Goal: Task Accomplishment & Management: Use online tool/utility

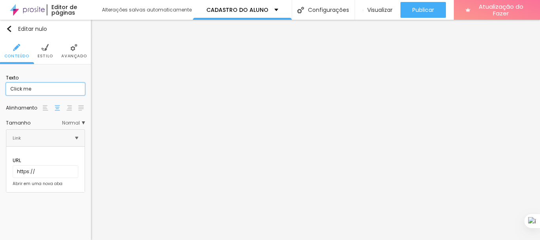
drag, startPoint x: 46, startPoint y: 91, endPoint x: 0, endPoint y: 90, distance: 46.2
click at [0, 90] on div "Texto Click me Alinhamento [GEOGRAPHIC_DATA] Link URL https:// Abrir em uma nov…" at bounding box center [45, 131] width 91 height 134
type input "f"
type input "FAÇA SUA MATRICULA AGORA"
click at [70, 122] on font "Normal" at bounding box center [71, 122] width 18 height 7
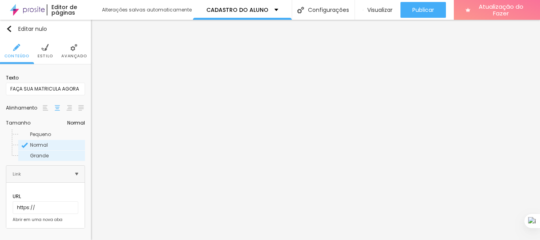
click at [49, 154] on span "Grande" at bounding box center [57, 155] width 54 height 5
click at [41, 50] on img at bounding box center [44, 47] width 7 height 7
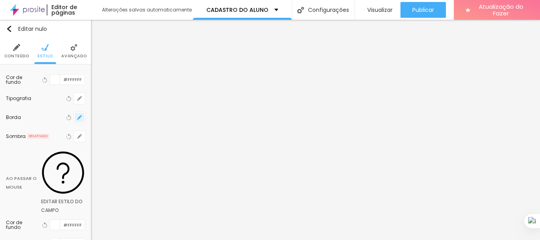
click at [77, 115] on icon "button" at bounding box center [79, 117] width 5 height 5
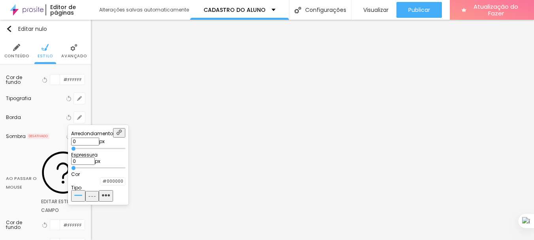
type input "1"
drag, startPoint x: 81, startPoint y: 168, endPoint x: 93, endPoint y: 165, distance: 12.6
type input "1"
click at [93, 166] on input "range" at bounding box center [98, 168] width 54 height 4
type input "1"
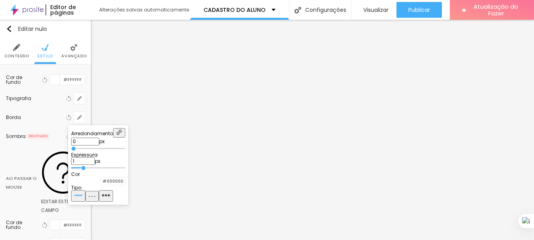
type input "1"
type input "2"
type input "3"
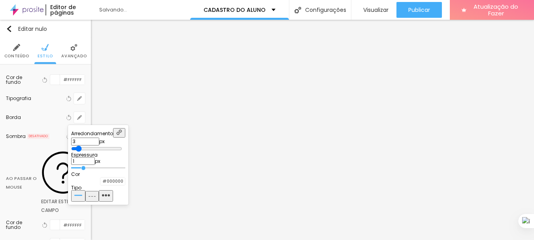
type input "4"
type input "5"
type input "8"
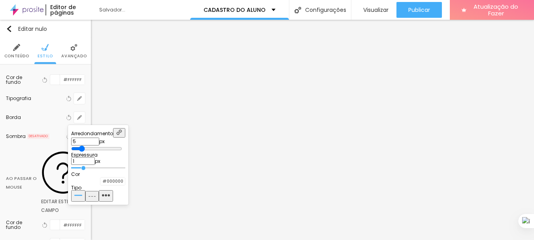
type input "8"
type input "9"
type input "10"
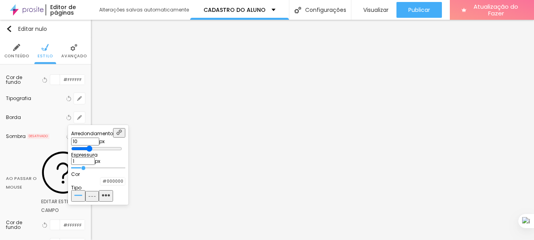
type input "14"
type input "15"
type input "16"
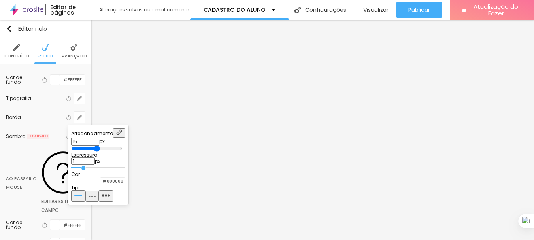
type input "16"
type input "17"
drag, startPoint x: 81, startPoint y: 145, endPoint x: 129, endPoint y: 150, distance: 48.5
type input "17"
click at [122, 150] on input "range" at bounding box center [96, 148] width 51 height 6
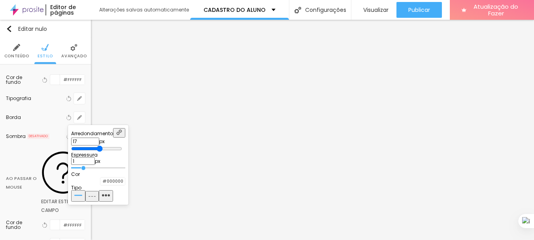
click at [100, 185] on div at bounding box center [100, 181] width 0 height 8
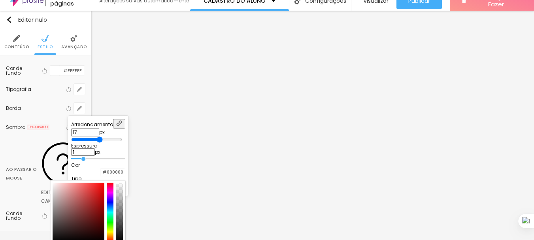
scroll to position [15, 0]
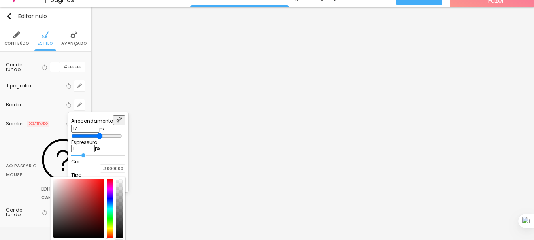
click at [104, 220] on div at bounding box center [79, 208] width 52 height 59
click at [104, 208] on div at bounding box center [79, 208] width 52 height 59
click at [114, 228] on div at bounding box center [110, 208] width 7 height 59
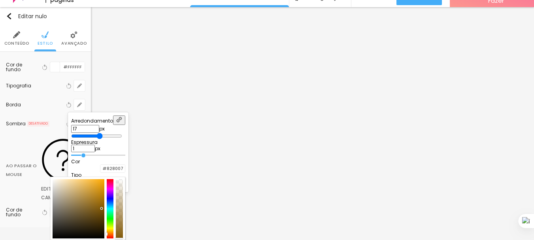
click at [114, 232] on div at bounding box center [110, 208] width 7 height 59
click at [114, 230] on div at bounding box center [110, 208] width 7 height 59
click at [114, 227] on div at bounding box center [110, 208] width 7 height 59
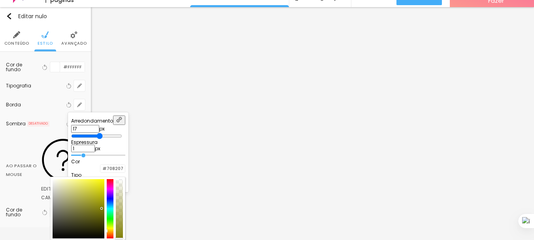
click at [108, 229] on div at bounding box center [108, 231] width 2 height 4
click at [107, 230] on div at bounding box center [107, 230] width 2 height 3
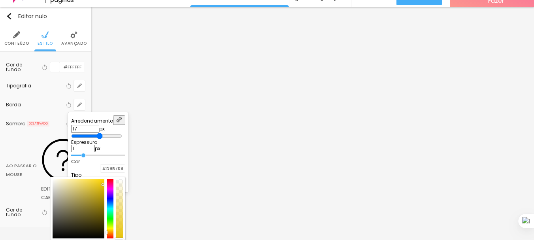
type input "#E2BE06"
drag, startPoint x: 147, startPoint y: 209, endPoint x: 149, endPoint y: 184, distance: 24.5
click at [104, 184] on div at bounding box center [103, 185] width 2 height 2
type input "2"
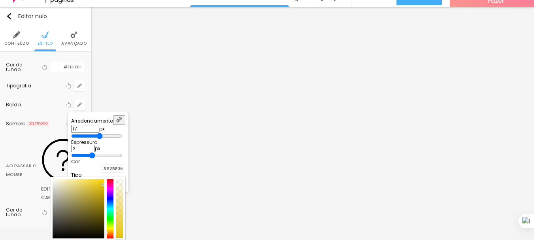
type input "3"
type input "4"
type input "5"
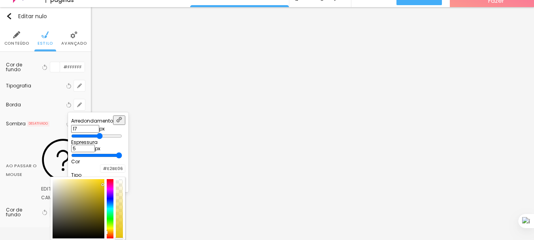
drag, startPoint x: 95, startPoint y: 153, endPoint x: 160, endPoint y: 163, distance: 65.9
type input "5"
click at [122, 158] on input "range" at bounding box center [96, 155] width 51 height 6
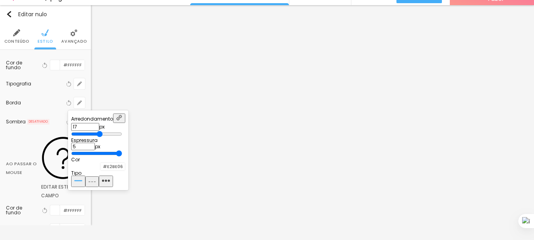
click at [72, 81] on div at bounding box center [267, 120] width 534 height 240
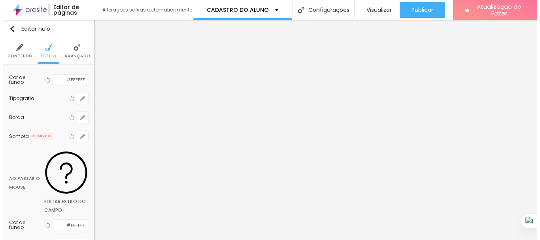
scroll to position [0, 0]
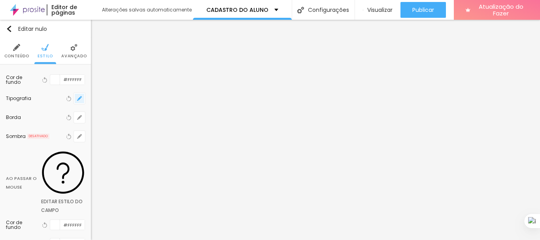
click at [77, 97] on icon "button" at bounding box center [79, 98] width 5 height 5
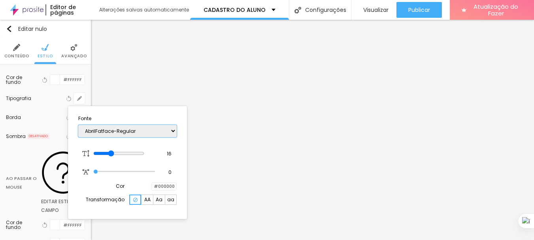
click at [95, 129] on select "AbrilFatface-Regular Actor-Regular Alegreya AlegreyaBlack [PERSON_NAME] [PERSON…" at bounding box center [127, 131] width 98 height 12
click at [78, 125] on select "AbrilFatface-Regular Actor-Regular Alegreya AlegreyaBlack [PERSON_NAME] [PERSON…" at bounding box center [127, 131] width 98 height 12
click at [149, 132] on select "AbrilFatface-Regular Actor-Regular Alegreya AlegreyaBlack [PERSON_NAME] [PERSON…" at bounding box center [127, 131] width 98 height 12
click at [78, 125] on select "AbrilFatface-Regular Actor-Regular Alegreya AlegreyaBlack [PERSON_NAME] [PERSON…" at bounding box center [127, 131] width 98 height 12
click at [132, 128] on select "AbrilFatface-Regular Actor-Regular Alegreya AlegreyaBlack [PERSON_NAME] [PERSON…" at bounding box center [127, 131] width 98 height 12
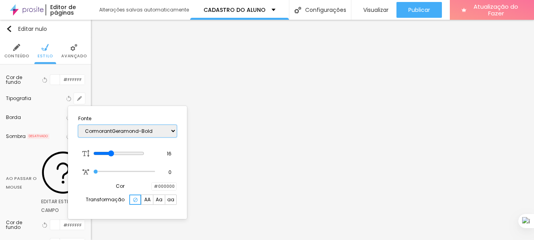
select select "CormorantGeramond-Italic"
click at [78, 125] on select "AbrilFatface-Regular Actor-Regular Alegreya AlegreyaBlack [PERSON_NAME] [PERSON…" at bounding box center [127, 131] width 98 height 12
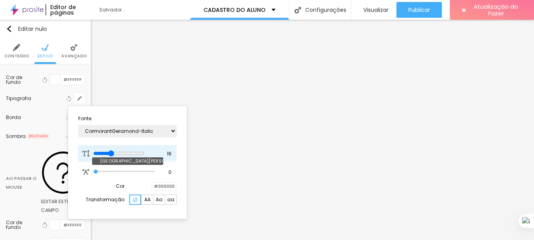
type input "18"
type input "20"
type input "21"
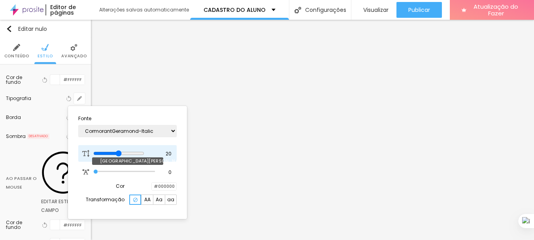
type input "21"
type input "22"
drag, startPoint x: 115, startPoint y: 153, endPoint x: 129, endPoint y: 151, distance: 13.7
type input "22"
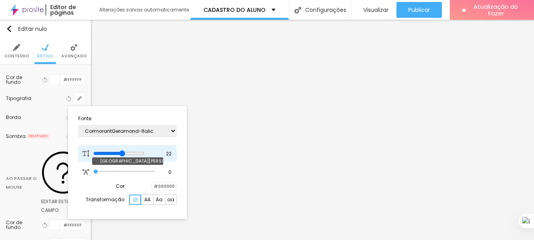
click at [129, 151] on input "range" at bounding box center [118, 153] width 51 height 6
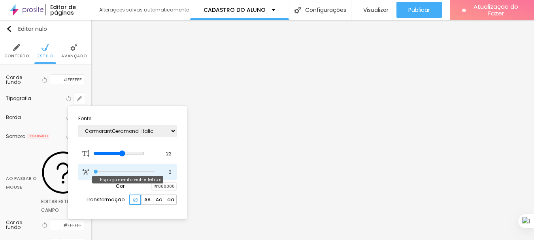
type input "1.1"
type input "1.6"
type input "2.2"
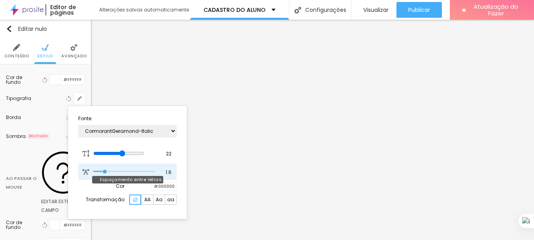
type input "2.2"
type input "2.3"
type input "3"
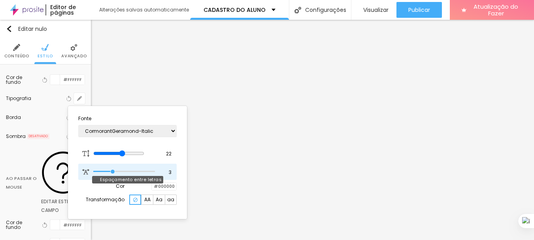
type input "4.2"
type input "5.4"
type input "5.6"
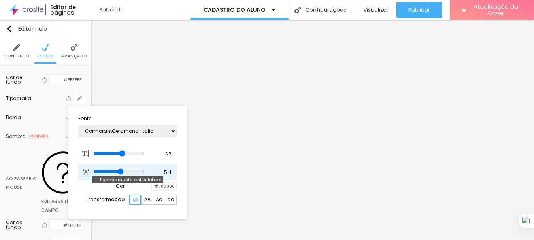
type input "5.6"
type input "5.7"
type input "5.9"
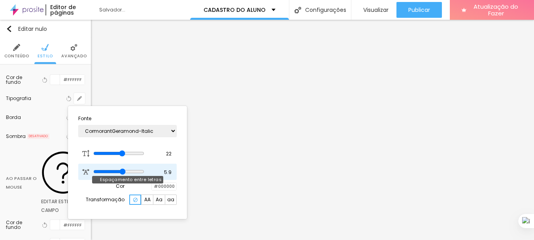
drag, startPoint x: 95, startPoint y: 171, endPoint x: 129, endPoint y: 167, distance: 34.6
type input "5.9"
click at [129, 168] on input "range" at bounding box center [118, 171] width 51 height 6
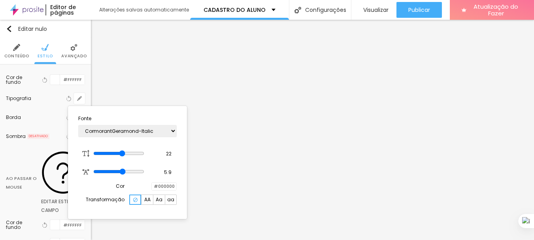
click at [277, 151] on div at bounding box center [267, 120] width 534 height 240
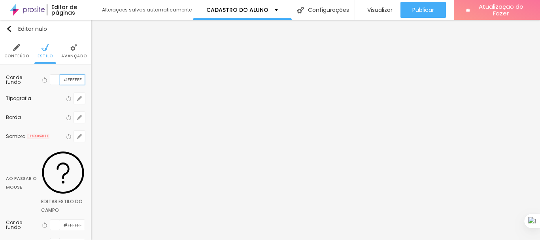
click at [60, 81] on input "#FFFFFF" at bounding box center [72, 80] width 24 height 10
drag, startPoint x: 58, startPoint y: 81, endPoint x: 68, endPoint y: 79, distance: 9.5
click at [68, 79] on input "#FFFFFF" at bounding box center [72, 80] width 24 height 10
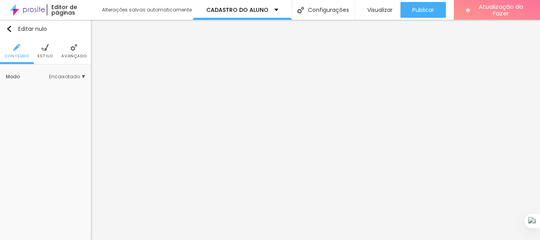
click at [43, 52] on li "Estilo" at bounding box center [45, 51] width 15 height 26
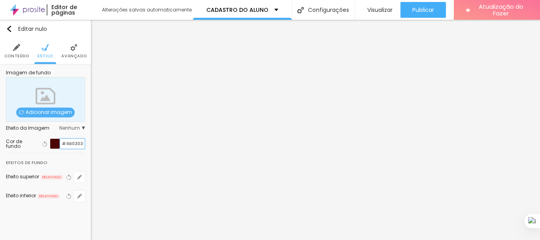
drag, startPoint x: 62, startPoint y: 143, endPoint x: 81, endPoint y: 142, distance: 18.2
click at [81, 142] on input "#4B0303" at bounding box center [72, 144] width 24 height 10
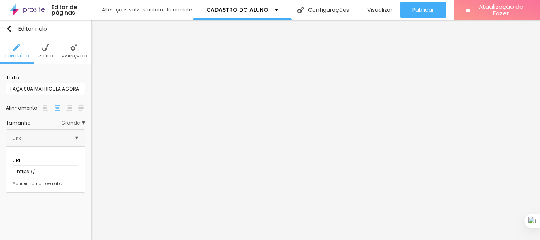
click at [43, 51] on img at bounding box center [44, 47] width 7 height 7
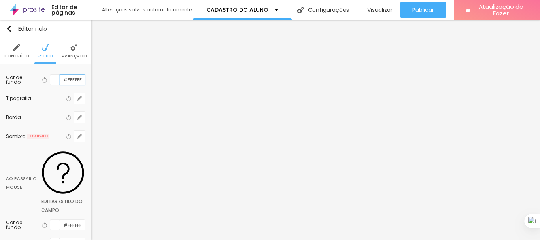
drag, startPoint x: 57, startPoint y: 79, endPoint x: 75, endPoint y: 82, distance: 18.0
click at [75, 82] on input "#FFFFFF" at bounding box center [72, 80] width 24 height 10
paste input "4B030"
type input "#4B030"
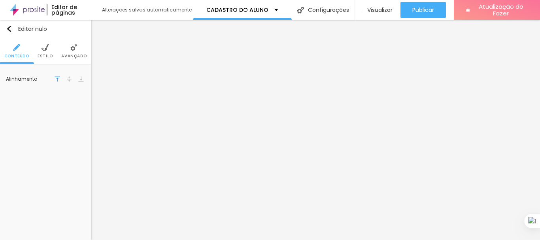
click at [44, 54] on font "Estilo" at bounding box center [45, 56] width 15 height 6
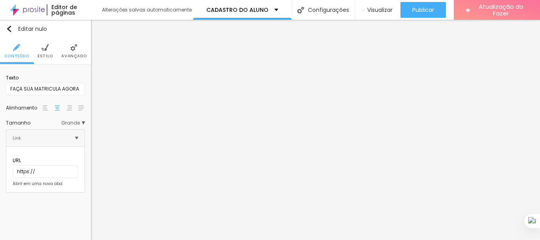
click at [44, 51] on img at bounding box center [44, 47] width 7 height 7
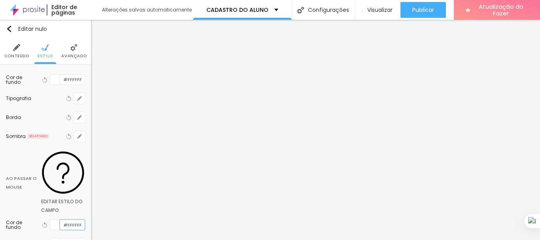
drag, startPoint x: 59, startPoint y: 169, endPoint x: 75, endPoint y: 168, distance: 16.2
click at [75, 220] on input "#FFFFFF" at bounding box center [72, 225] width 24 height 10
drag, startPoint x: 75, startPoint y: 169, endPoint x: 45, endPoint y: 170, distance: 30.1
click at [50, 219] on div "#FFFFFF" at bounding box center [67, 224] width 35 height 11
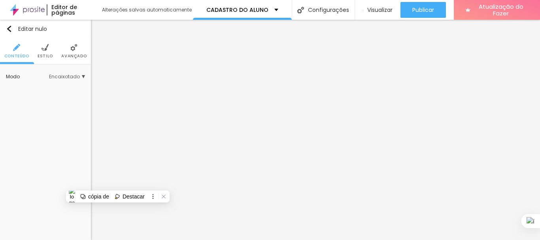
click at [50, 51] on li "Estilo" at bounding box center [45, 51] width 15 height 26
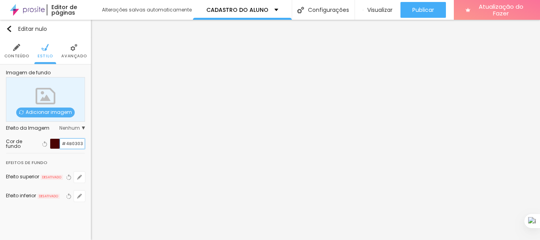
drag, startPoint x: 60, startPoint y: 141, endPoint x: 83, endPoint y: 145, distance: 22.5
click at [83, 145] on input "#4B0303" at bounding box center [72, 144] width 24 height 10
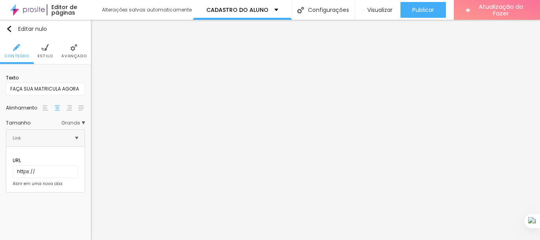
click at [45, 52] on li "Estilo" at bounding box center [45, 51] width 15 height 26
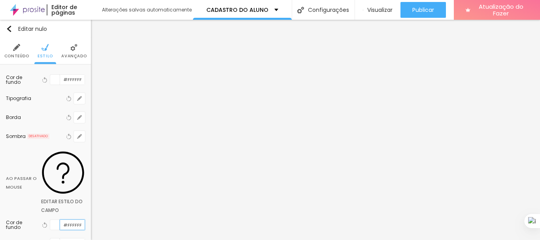
drag, startPoint x: 58, startPoint y: 170, endPoint x: 74, endPoint y: 173, distance: 17.0
click at [74, 220] on input "#FFFFFF" at bounding box center [72, 225] width 24 height 10
paste input "4B0303"
type input "#4B0303"
click at [50, 238] on div at bounding box center [55, 243] width 10 height 10
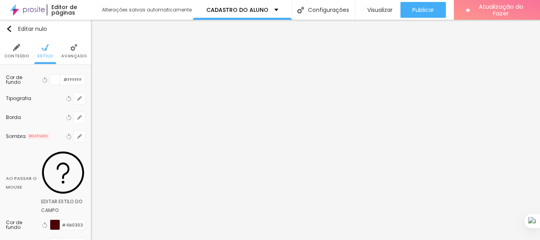
scroll to position [19, 0]
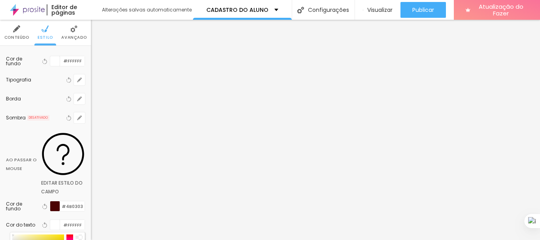
click at [22, 39] on font "Conteúdo" at bounding box center [16, 37] width 25 height 6
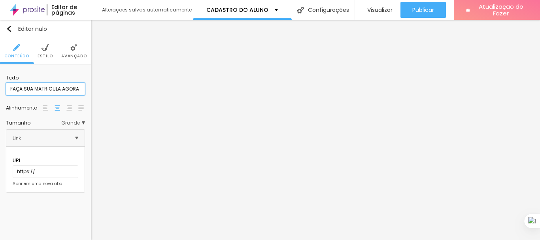
click at [49, 89] on input "FAÇA SUA MATRICULA AGORA" at bounding box center [45, 89] width 79 height 13
click at [27, 165] on input "https://" at bounding box center [46, 171] width 66 height 13
drag, startPoint x: 10, startPoint y: 166, endPoint x: 72, endPoint y: 178, distance: 62.7
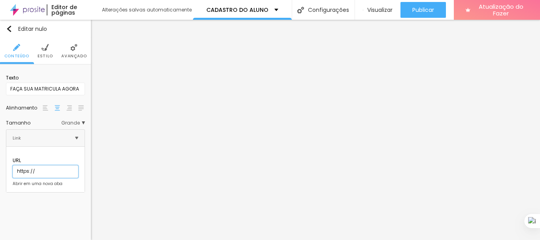
click at [72, 178] on div "URL https:// Abrir em uma nova aba" at bounding box center [46, 169] width 66 height 33
paste input "#4B0303"
drag, startPoint x: 38, startPoint y: 167, endPoint x: 1, endPoint y: 167, distance: 37.1
click at [1, 167] on div "Texto FAÇA SUA MATRICULA AGORA Alinhamento [GEOGRAPHIC_DATA] Link URL #4B0303 A…" at bounding box center [45, 131] width 91 height 134
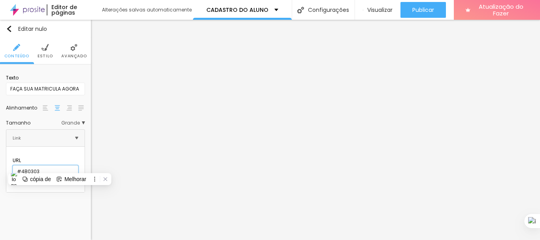
paste input "[URL][DOMAIN_NAME]"
type input "[URL][DOMAIN_NAME]"
click at [77, 182] on div "Abrir em uma nova aba" at bounding box center [46, 184] width 66 height 4
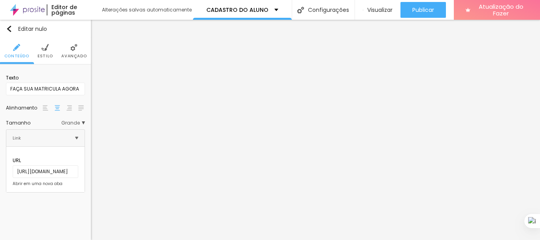
drag, startPoint x: 8, startPoint y: 177, endPoint x: 15, endPoint y: 195, distance: 19.0
click at [15, 195] on div "Texto FAÇA SUA MATRICULA AGORA Alinhamento [GEOGRAPHIC_DATA] Link URL [URL][DOM…" at bounding box center [45, 131] width 91 height 134
click at [73, 52] on li "Avançado" at bounding box center [73, 51] width 25 height 26
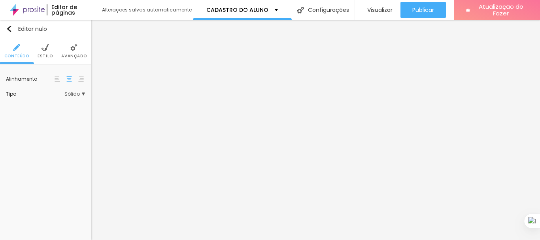
click at [44, 56] on font "Estilo" at bounding box center [45, 56] width 15 height 6
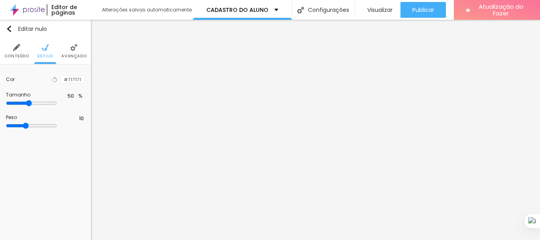
click at [60, 80] on div at bounding box center [60, 80] width 0 height 8
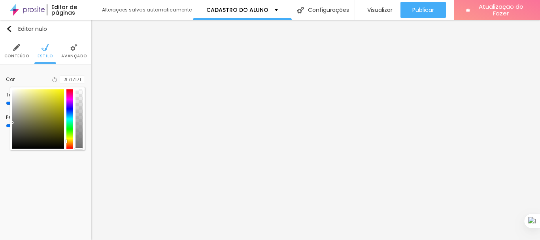
click at [71, 139] on div at bounding box center [69, 118] width 7 height 59
click at [63, 91] on div at bounding box center [38, 118] width 52 height 59
click at [65, 90] on div at bounding box center [47, 118] width 70 height 59
click at [72, 143] on div at bounding box center [69, 118] width 7 height 59
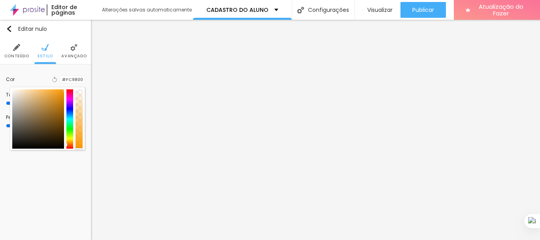
type input "#FCAC00"
click at [72, 141] on div at bounding box center [69, 118] width 7 height 59
click at [68, 162] on div "Editar nulo Conteúdo Estilo Avançado Cor Voltar ao padrão #FCAC00 Tamanho 50 % …" at bounding box center [45, 130] width 91 height 220
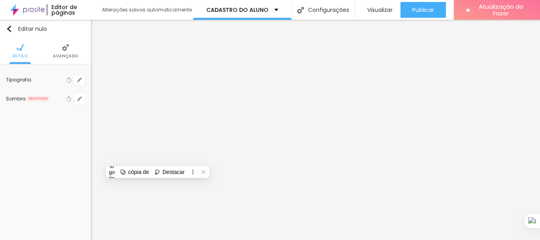
click at [109, 177] on div "cópia de Destacar" at bounding box center [158, 172] width 104 height 12
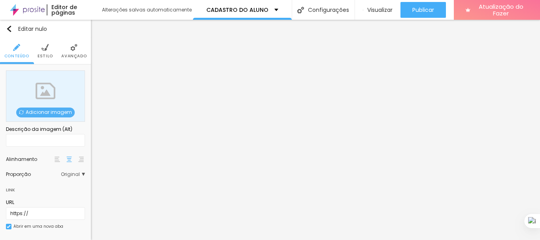
click at [47, 111] on font "Adicionar imagem" at bounding box center [49, 112] width 46 height 7
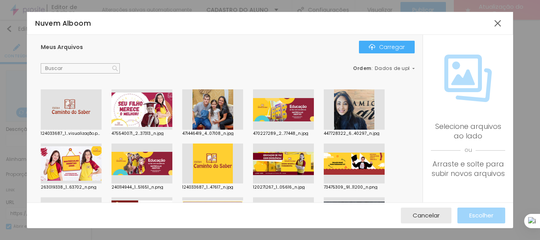
click at [208, 155] on div at bounding box center [212, 163] width 61 height 40
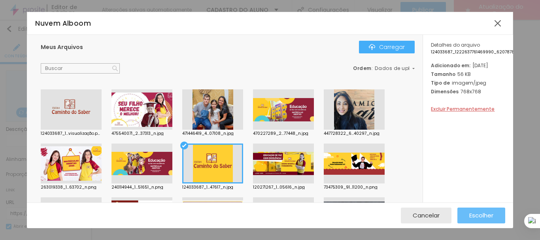
click at [469, 212] on font "Escolher" at bounding box center [481, 215] width 24 height 8
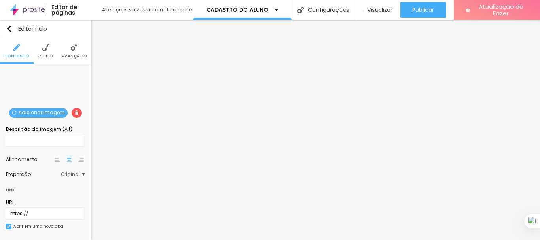
click at [61, 174] on font "Original" at bounding box center [70, 174] width 19 height 7
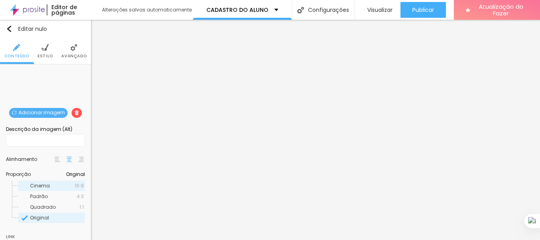
click at [49, 186] on span "Cinema" at bounding box center [52, 185] width 45 height 5
click at [71, 54] on font "Avançado" at bounding box center [73, 56] width 25 height 6
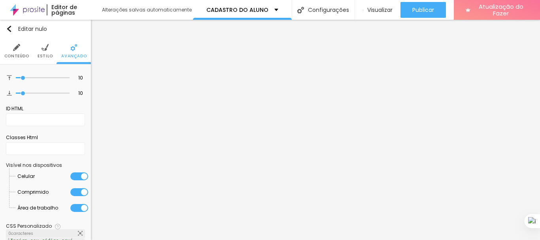
click at [44, 52] on li "Estilo" at bounding box center [45, 51] width 15 height 26
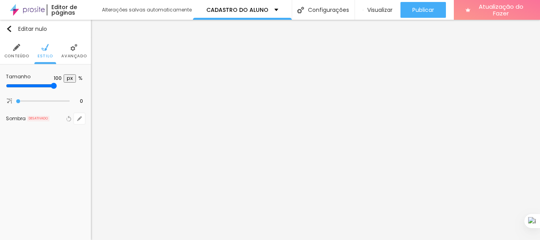
type input "95"
type input "90"
type input "85"
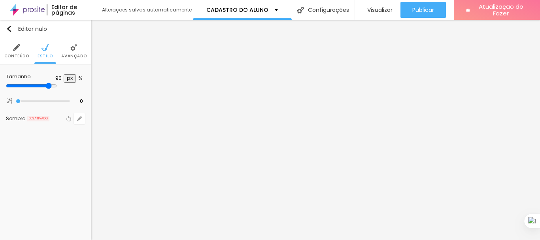
type input "85"
type input "80"
type input "75"
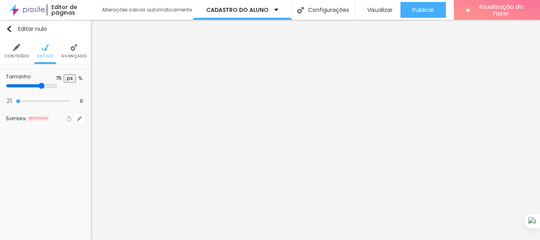
type input "70"
type input "55"
type input "50"
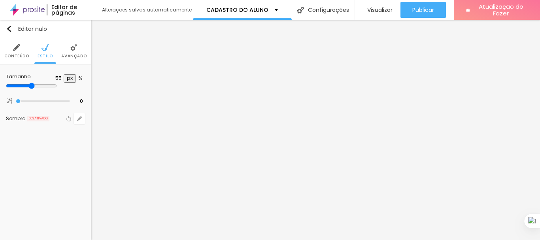
type input "50"
type input "45"
type input "40"
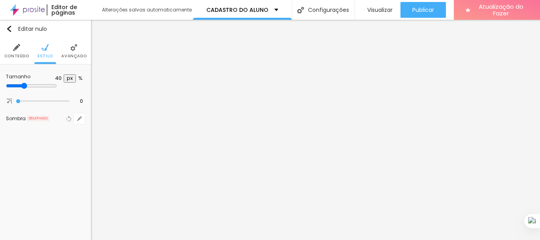
type input "35"
type input "30"
type input "25"
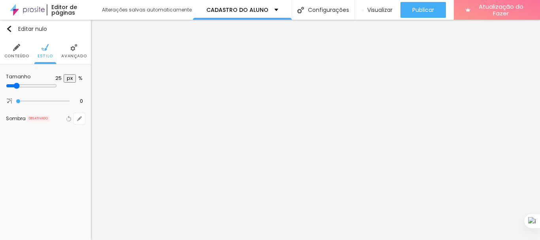
drag, startPoint x: 81, startPoint y: 86, endPoint x: 23, endPoint y: 97, distance: 59.6
type input "25"
click at [23, 89] on input "range" at bounding box center [31, 86] width 51 height 6
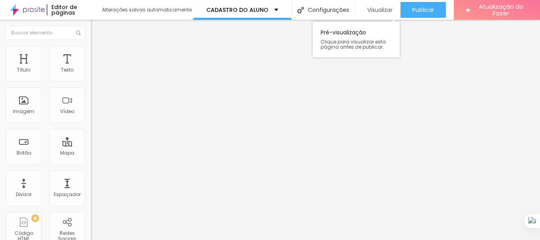
click at [377, 9] on font "Visualizar" at bounding box center [379, 10] width 25 height 8
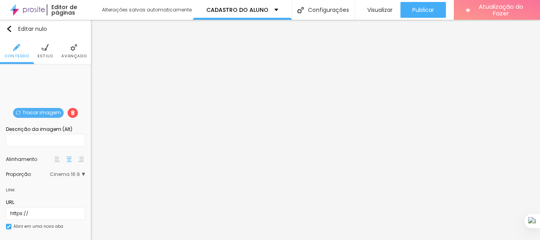
click at [41, 51] on img at bounding box center [44, 47] width 7 height 7
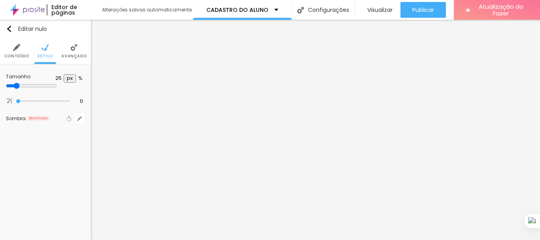
click at [48, 53] on font "Estilo" at bounding box center [45, 56] width 15 height 6
click at [9, 55] on font "Conteúdo" at bounding box center [16, 56] width 25 height 6
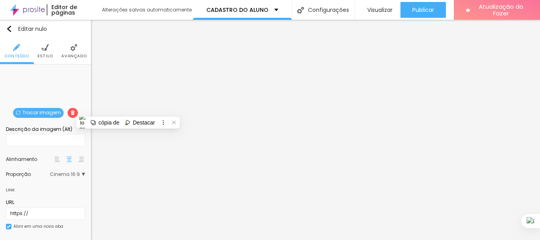
click at [45, 49] on img at bounding box center [44, 47] width 7 height 7
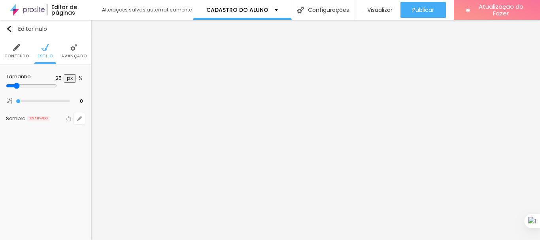
click at [73, 50] on img at bounding box center [73, 47] width 7 height 7
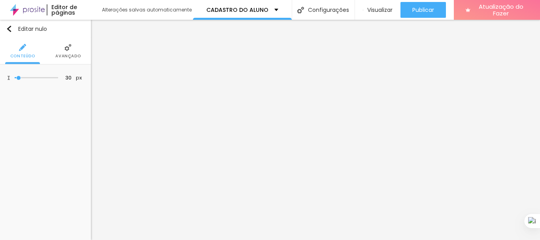
click at [64, 55] on font "Avançado" at bounding box center [67, 56] width 25 height 6
click at [41, 53] on font "Estilo" at bounding box center [45, 56] width 15 height 6
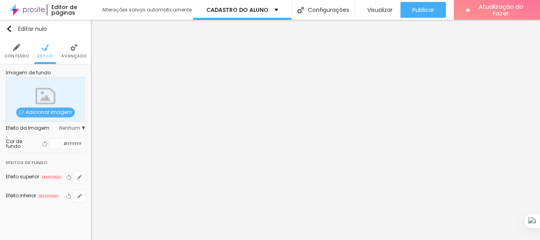
click at [53, 143] on div at bounding box center [55, 144] width 10 height 10
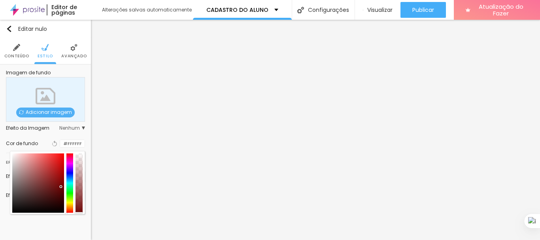
click at [61, 186] on div at bounding box center [38, 182] width 52 height 59
type input "#630808"
click at [59, 190] on div at bounding box center [38, 182] width 52 height 59
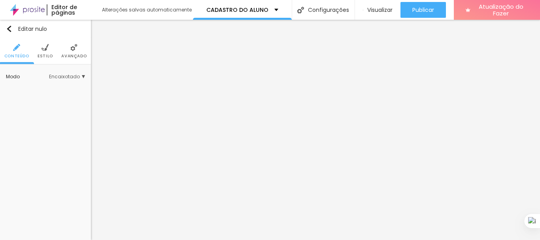
click at [41, 52] on li "Estilo" at bounding box center [45, 51] width 15 height 26
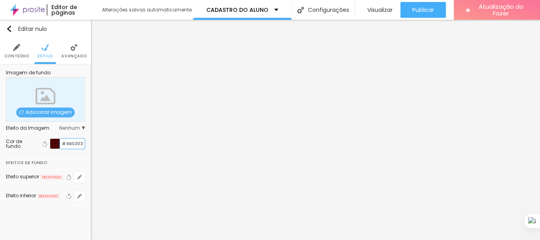
drag, startPoint x: 62, startPoint y: 143, endPoint x: 86, endPoint y: 143, distance: 24.5
click at [86, 143] on div "Imagem de fundo Adicionar imagem Efeito da Imagem Nenhum Nenhum Paralaxe Cor de…" at bounding box center [45, 140] width 91 height 153
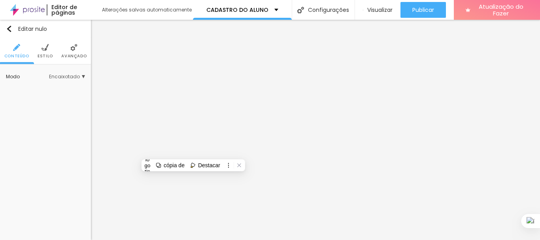
click at [43, 51] on li "Estilo" at bounding box center [45, 51] width 15 height 26
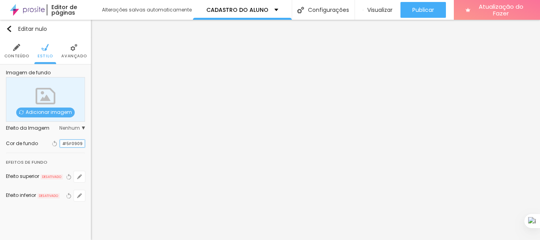
drag, startPoint x: 64, startPoint y: 144, endPoint x: 85, endPoint y: 145, distance: 21.0
click at [85, 145] on div "#5F0909" at bounding box center [72, 143] width 25 height 8
paste input "4B0303"
type input "#4B0303"
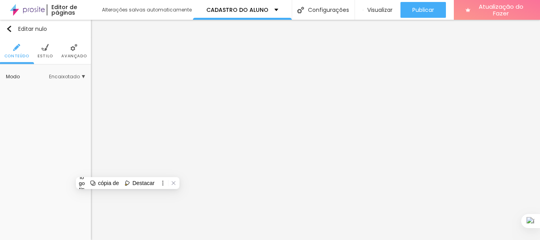
click at [47, 56] on font "Estilo" at bounding box center [45, 56] width 15 height 6
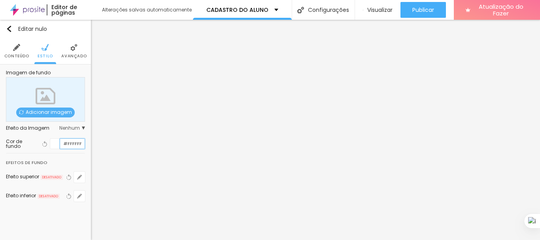
drag, startPoint x: 63, startPoint y: 141, endPoint x: 83, endPoint y: 140, distance: 19.4
click at [83, 140] on input "#FFFFFF" at bounding box center [72, 144] width 24 height 10
paste input "4B0303"
type input "#4B0303"
click at [70, 86] on div "Adicionar imagem" at bounding box center [45, 99] width 79 height 45
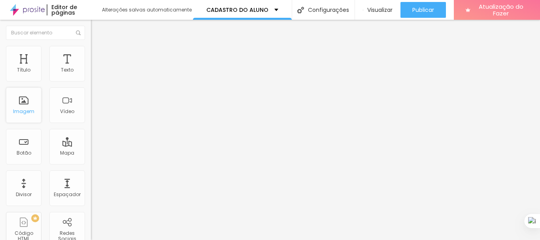
click at [20, 108] on font "Imagem" at bounding box center [23, 111] width 21 height 7
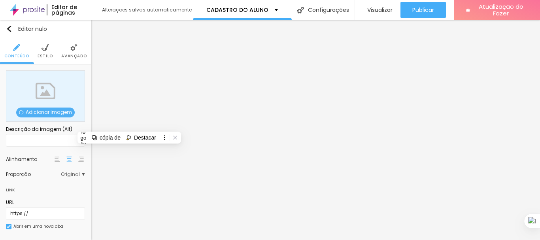
click at [46, 112] on font "Adicionar imagem" at bounding box center [49, 112] width 46 height 7
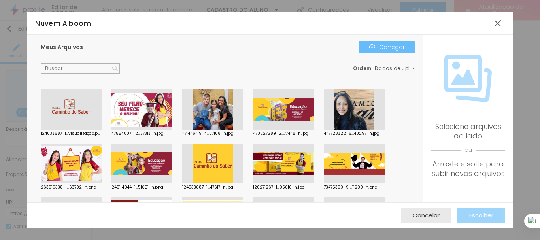
click at [398, 52] on button "Carregar" at bounding box center [387, 47] width 56 height 13
click at [372, 49] on img "button" at bounding box center [372, 47] width 6 height 6
click at [387, 47] on font "Carregar" at bounding box center [392, 47] width 26 height 8
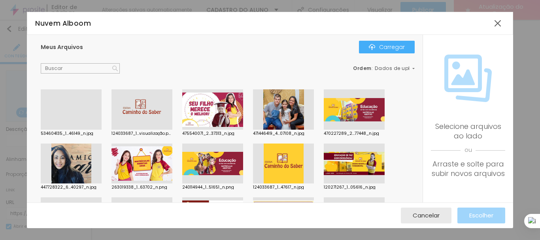
click at [81, 130] on div at bounding box center [71, 130] width 61 height 0
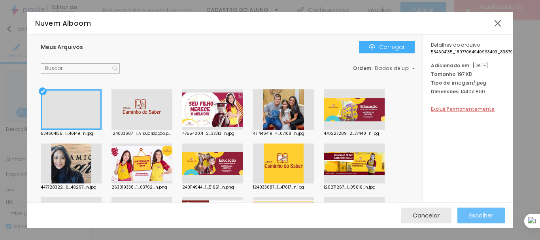
click at [471, 214] on font "Escolher" at bounding box center [481, 215] width 24 height 8
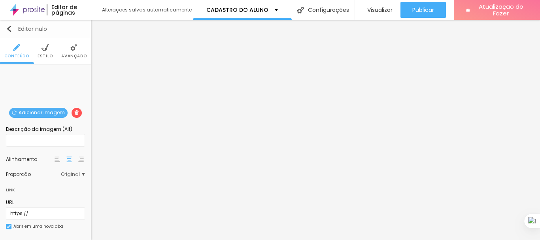
click at [9, 26] on img "button" at bounding box center [9, 29] width 6 height 6
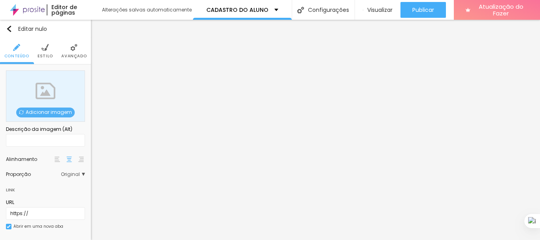
click at [47, 105] on div "Adicionar imagem" at bounding box center [45, 95] width 79 height 51
click at [46, 113] on font "Adicionar imagem" at bounding box center [49, 112] width 46 height 7
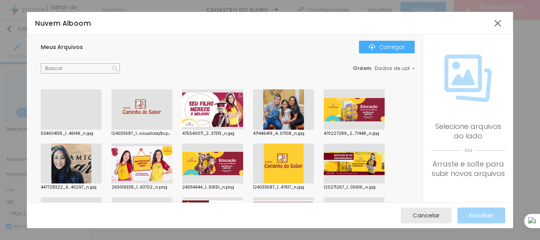
click at [64, 130] on div at bounding box center [71, 130] width 61 height 0
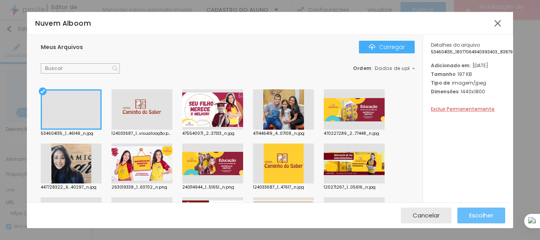
click at [478, 216] on font "Escolher" at bounding box center [481, 215] width 24 height 8
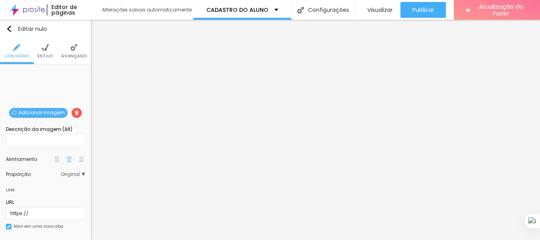
click at [65, 56] on font "Avançado" at bounding box center [73, 56] width 25 height 6
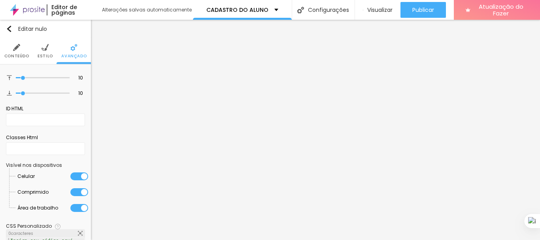
click at [38, 51] on li "Estilo" at bounding box center [45, 51] width 15 height 26
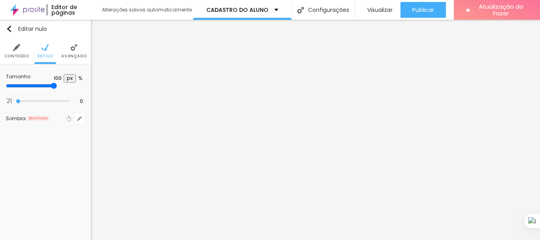
drag, startPoint x: 85, startPoint y: 85, endPoint x: 59, endPoint y: 89, distance: 25.9
click at [59, 89] on div "Tamanho 100 px % 0 [PERSON_NAME] arredondada Sombra DESATIVADO Voltar ao padrão" at bounding box center [45, 99] width 91 height 70
type input "95"
type input "90"
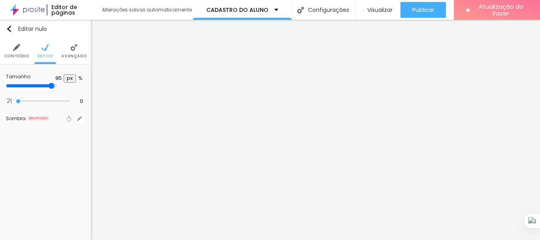
type input "90"
type input "80"
type input "75"
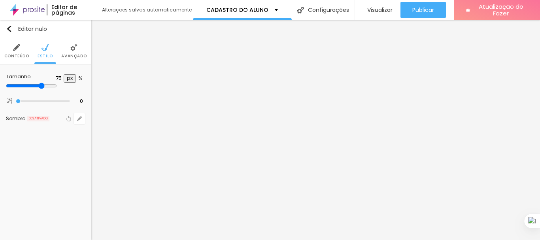
type input "70"
type input "65"
type input "60"
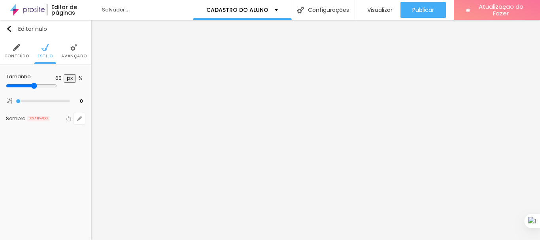
drag, startPoint x: 81, startPoint y: 85, endPoint x: 50, endPoint y: 92, distance: 31.5
type input "60"
click at [50, 89] on input "range" at bounding box center [31, 86] width 51 height 6
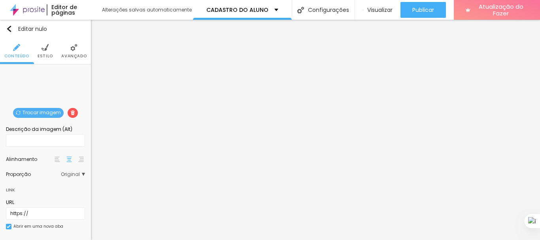
click at [44, 47] on img at bounding box center [44, 47] width 7 height 7
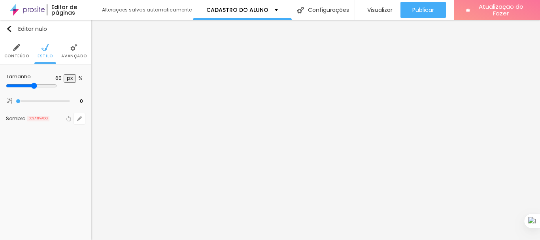
type input "65"
type input "70"
type input "75"
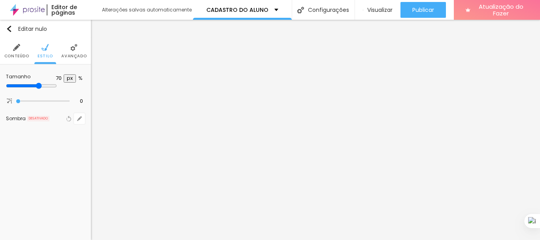
type input "75"
type input "80"
type input "85"
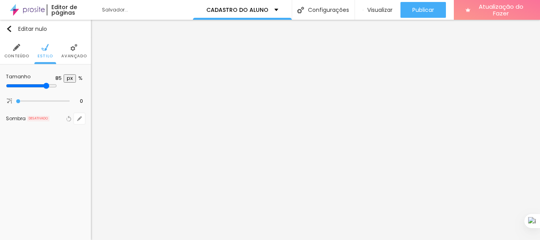
type input "90"
drag, startPoint x: 49, startPoint y: 85, endPoint x: 74, endPoint y: 85, distance: 24.9
type input "90"
click at [57, 85] on input "range" at bounding box center [31, 86] width 51 height 6
type input "5"
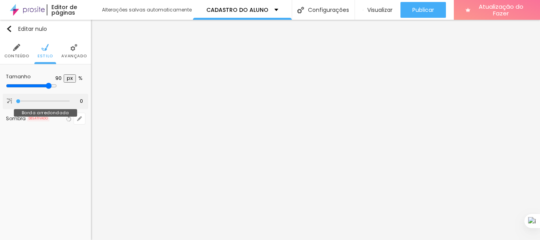
type input "5"
type input "20"
type input "54"
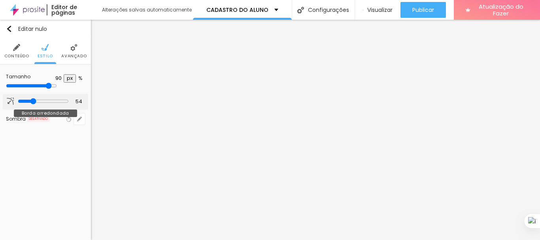
type input "59"
type input "58"
type input "44"
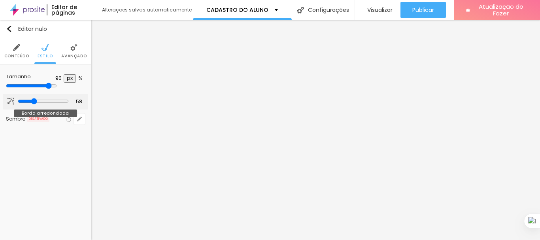
type input "44"
type input "35"
type input "33"
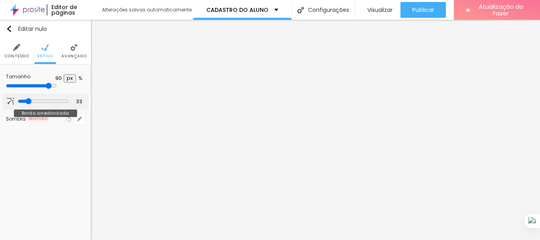
type input "31"
type input "28"
type input "26"
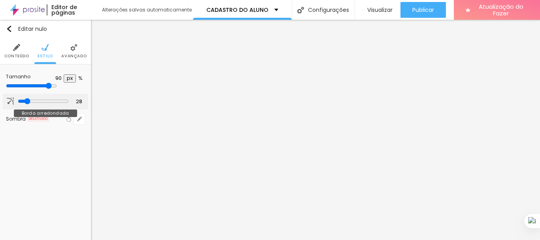
type input "26"
drag, startPoint x: 16, startPoint y: 99, endPoint x: 25, endPoint y: 104, distance: 9.9
type input "26"
click at [25, 104] on input "range" at bounding box center [43, 101] width 51 height 6
click at [70, 53] on li "Avançado" at bounding box center [73, 51] width 25 height 26
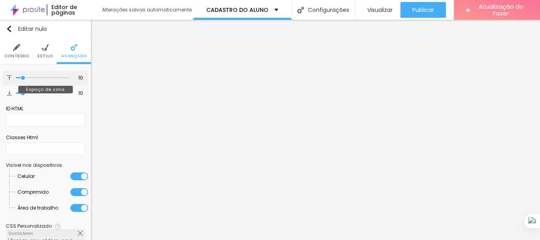
type input "3"
type input "0"
drag, startPoint x: 20, startPoint y: 78, endPoint x: 0, endPoint y: 78, distance: 20.2
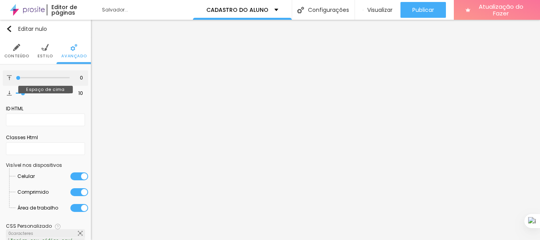
type input "0"
click at [16, 78] on input "range" at bounding box center [43, 78] width 54 height 4
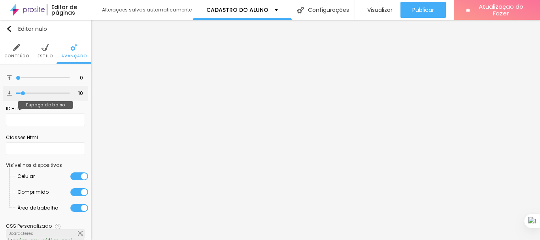
type input "7"
type input "0"
type input "4"
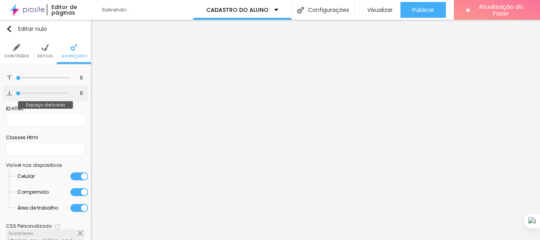
type input "4"
type input "40"
type input "59"
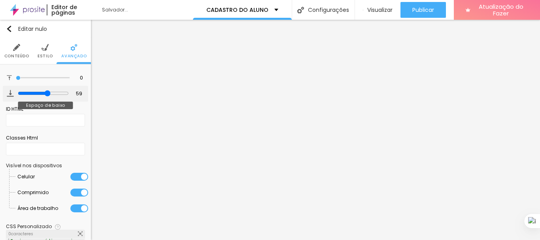
type input "61"
type input "62"
type input "54"
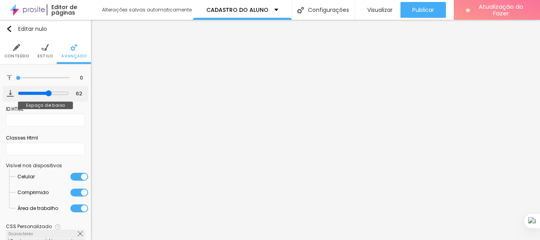
type input "54"
type input "7"
type input "6"
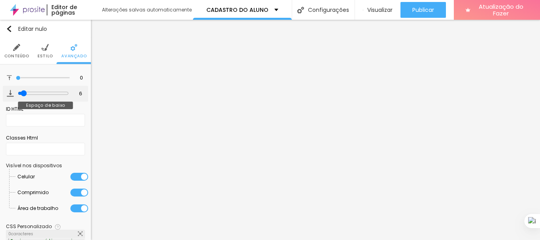
type input "4"
type input "3"
type input "2"
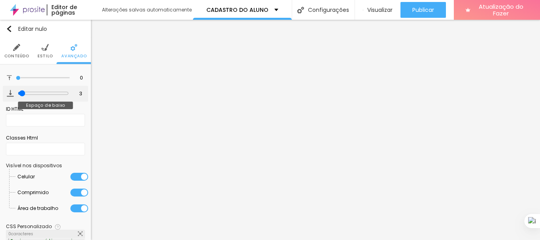
type input "2"
type input "1"
type input "0"
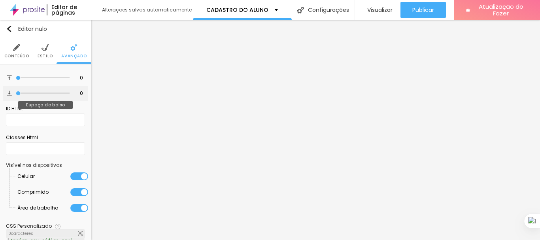
drag, startPoint x: 22, startPoint y: 93, endPoint x: 8, endPoint y: 96, distance: 13.7
type input "0"
click at [16, 95] on input "range" at bounding box center [43, 93] width 54 height 4
click at [17, 53] on font "Conteúdo" at bounding box center [16, 56] width 25 height 6
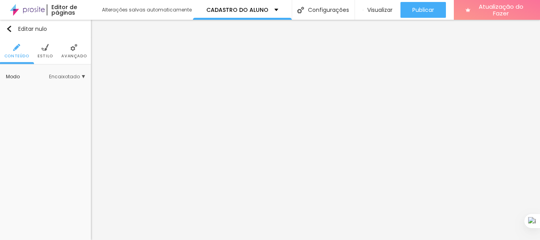
click at [47, 57] on font "Estilo" at bounding box center [45, 56] width 15 height 6
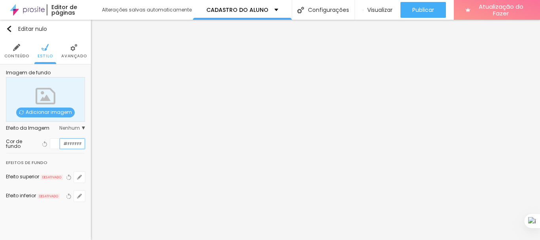
drag, startPoint x: 64, startPoint y: 143, endPoint x: 89, endPoint y: 144, distance: 24.5
click at [89, 144] on div "Imagem de fundo Adicionar imagem Efeito da Imagem Nenhum Nenhum Paralaxe Cor de…" at bounding box center [45, 140] width 91 height 153
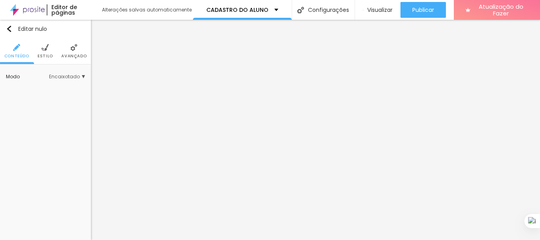
click at [47, 56] on font "Estilo" at bounding box center [45, 56] width 15 height 6
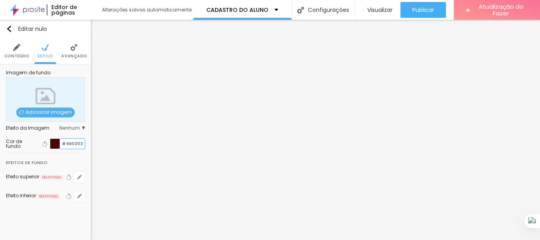
drag, startPoint x: 61, startPoint y: 141, endPoint x: 87, endPoint y: 143, distance: 25.4
click at [87, 143] on div "Imagem de fundo Adicionar imagem Efeito da Imagem Nenhum Nenhum Paralaxe Cor de…" at bounding box center [45, 140] width 91 height 153
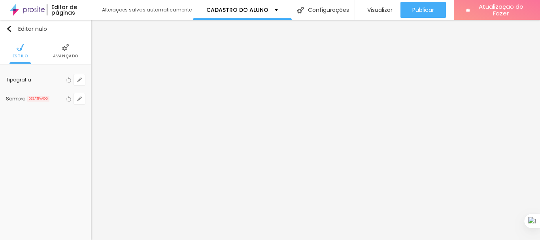
click at [69, 60] on li "Avançado" at bounding box center [65, 51] width 25 height 26
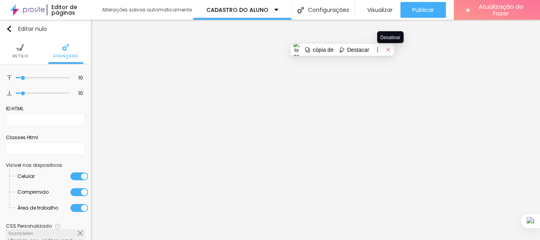
click at [391, 50] on icon at bounding box center [388, 50] width 6 height 6
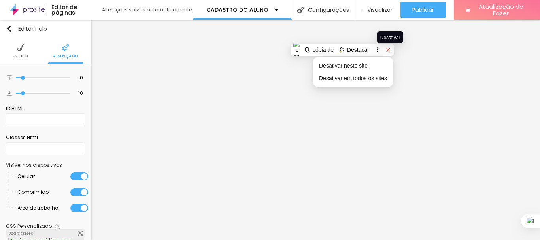
click at [391, 50] on icon at bounding box center [388, 50] width 6 height 6
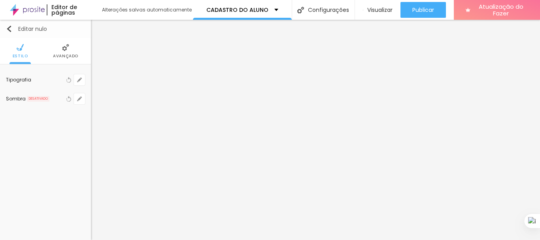
click at [11, 30] on img "button" at bounding box center [9, 29] width 6 height 6
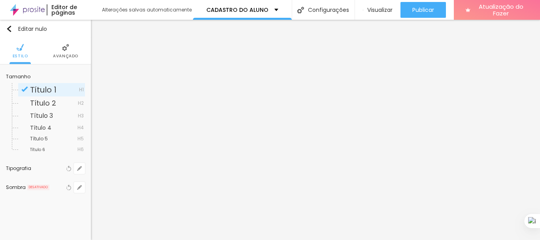
click at [71, 55] on font "Avançado" at bounding box center [65, 56] width 25 height 6
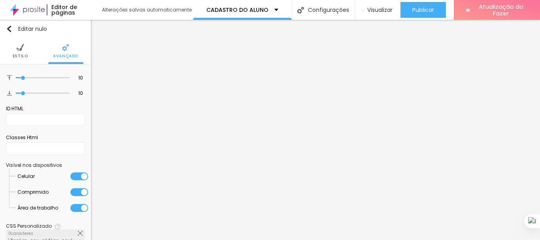
click at [14, 54] on font "Estilo" at bounding box center [20, 56] width 15 height 6
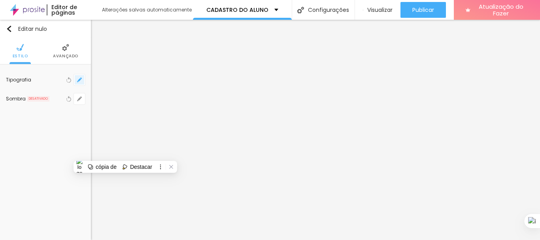
click at [78, 78] on icon "button" at bounding box center [79, 79] width 5 height 5
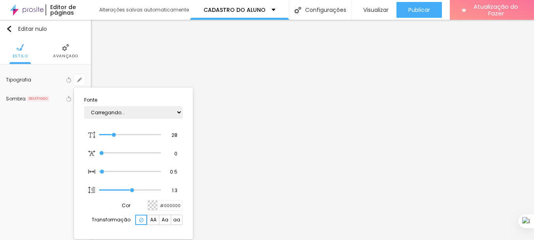
type input "1"
click at [53, 160] on div at bounding box center [267, 120] width 534 height 240
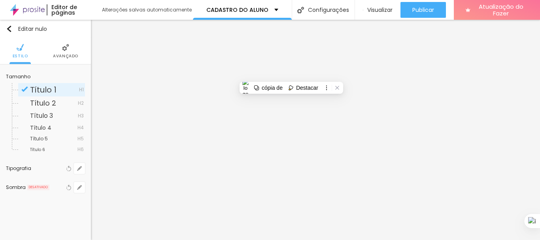
click at [61, 170] on div "Tipografia" at bounding box center [35, 168] width 58 height 5
click at [76, 169] on button "button" at bounding box center [79, 168] width 11 height 11
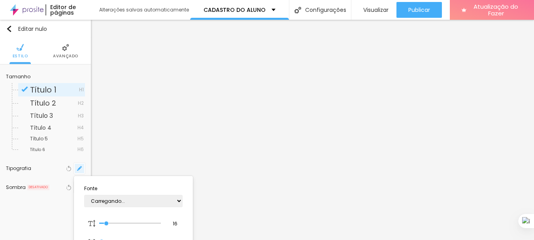
type input "1"
drag, startPoint x: 122, startPoint y: 205, endPoint x: 125, endPoint y: 199, distance: 6.7
click at [122, 205] on select "AbrilFatface-Regular Actor-Regular Alegreya AlegreyaBlack [PERSON_NAME] [PERSON…" at bounding box center [133, 201] width 98 height 12
select select "CormorantGeramond-Medium"
click at [84, 195] on select "AbrilFatface-Regular Actor-Regular Alegreya AlegreyaBlack [PERSON_NAME] [PERSON…" at bounding box center [133, 201] width 98 height 12
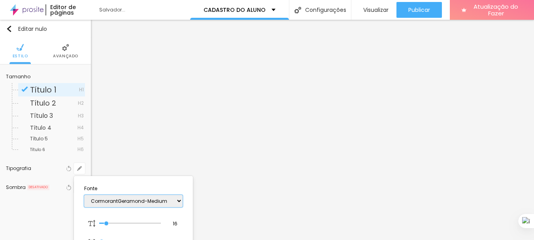
type input "1"
click at [289, 74] on div at bounding box center [267, 120] width 534 height 240
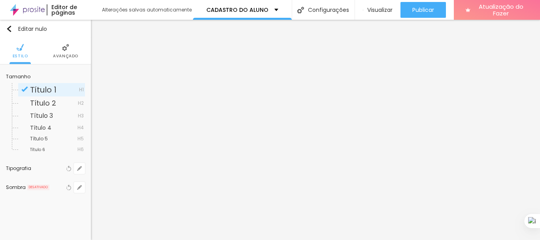
click at [61, 48] on li "Avançado" at bounding box center [65, 51] width 25 height 26
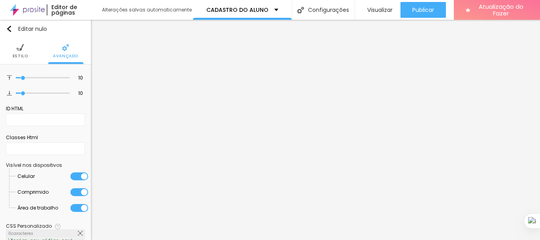
click at [19, 54] on font "Estilo" at bounding box center [20, 56] width 15 height 6
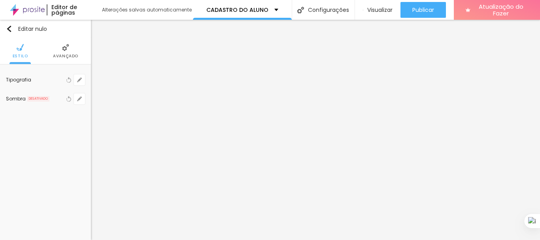
click at [64, 53] on font "Avançado" at bounding box center [65, 56] width 25 height 6
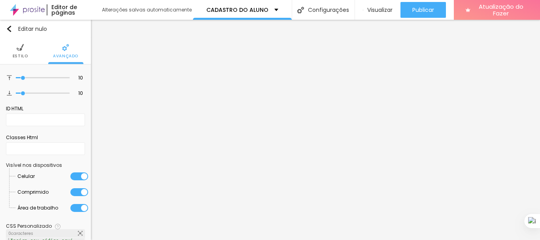
click at [64, 53] on font "Avançado" at bounding box center [65, 56] width 25 height 6
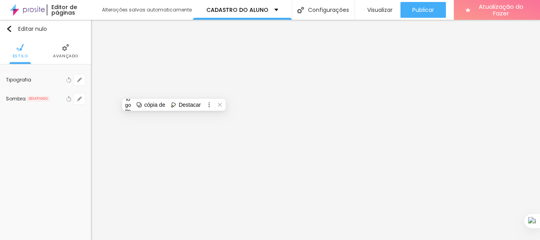
click at [62, 58] on font "Avançado" at bounding box center [65, 56] width 25 height 6
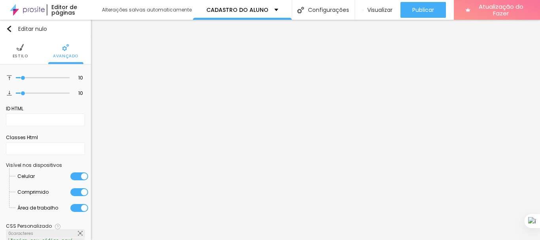
click at [18, 55] on font "Estilo" at bounding box center [20, 56] width 15 height 6
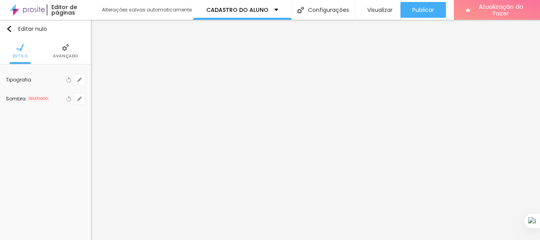
click at [61, 56] on font "Avançado" at bounding box center [65, 56] width 25 height 6
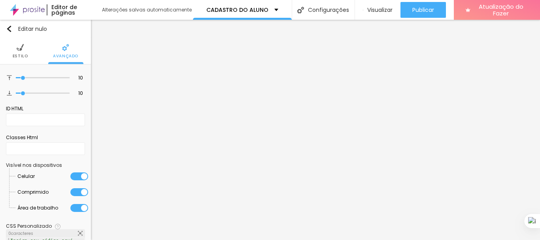
click at [17, 55] on font "Estilo" at bounding box center [20, 56] width 15 height 6
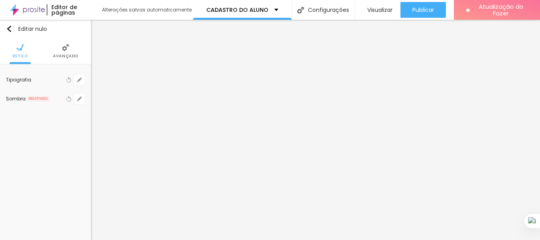
click at [34, 79] on div "Tipografia" at bounding box center [35, 79] width 58 height 5
click at [76, 81] on button "button" at bounding box center [79, 79] width 11 height 11
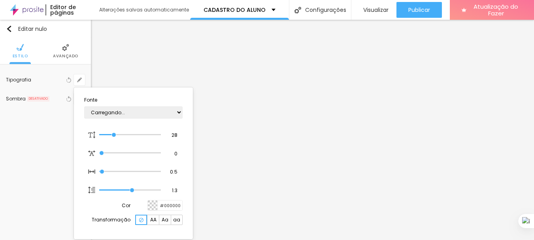
type input "1"
click at [8, 27] on div at bounding box center [267, 120] width 534 height 240
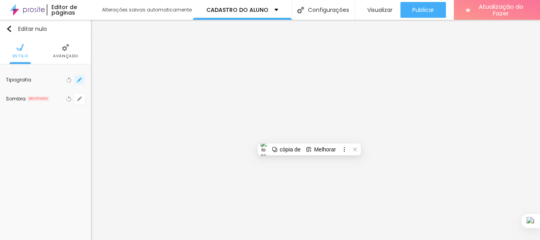
click at [81, 78] on icon "button" at bounding box center [79, 79] width 5 height 5
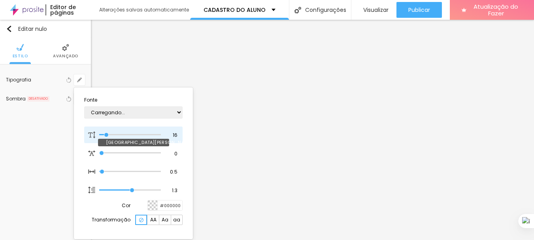
type input "1"
type input "22"
type input "1"
type input "35"
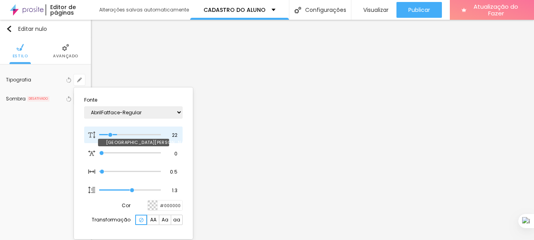
type input "35"
type input "1"
type input "34"
click at [117, 135] on input "range" at bounding box center [124, 135] width 51 height 6
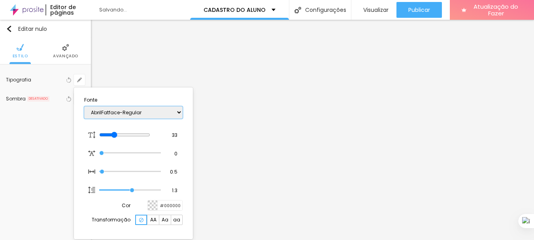
click at [118, 114] on select "AbrilFatface-Regular Actor-Regular Alegreya AlegreyaBlack [PERSON_NAME] [PERSON…" at bounding box center [133, 112] width 98 height 12
click at [84, 106] on select "AbrilFatface-Regular Actor-Regular Alegreya AlegreyaBlack [PERSON_NAME] [PERSON…" at bounding box center [133, 112] width 98 height 12
click at [291, 111] on div at bounding box center [267, 120] width 534 height 240
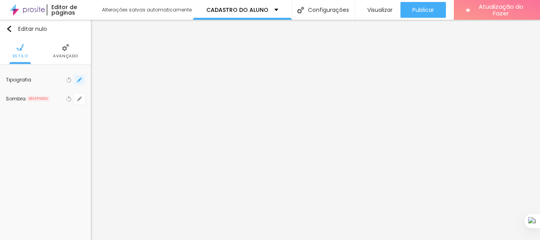
click at [77, 79] on button "button" at bounding box center [79, 79] width 11 height 11
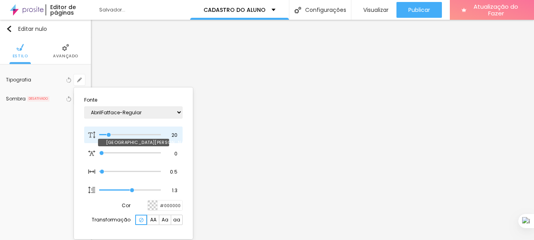
click at [109, 134] on input "range" at bounding box center [130, 135] width 62 height 4
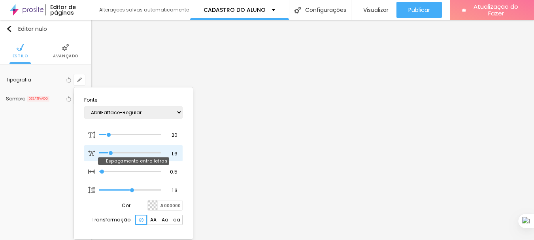
click at [111, 152] on input "range" at bounding box center [130, 153] width 62 height 4
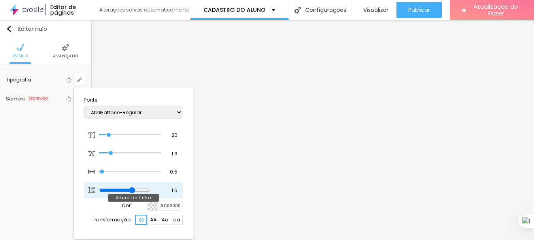
drag, startPoint x: 133, startPoint y: 189, endPoint x: 137, endPoint y: 189, distance: 4.7
click at [137, 189] on input "range" at bounding box center [124, 190] width 51 height 6
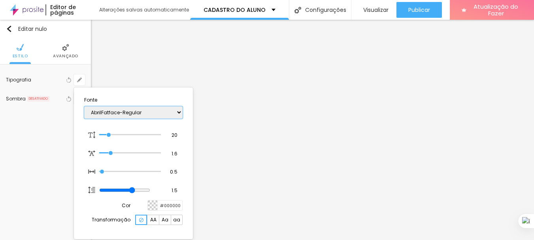
click at [130, 113] on select "AbrilFatface-Regular Actor-Regular Alegreya AlegreyaBlack [PERSON_NAME] [PERSON…" at bounding box center [133, 112] width 98 height 12
click at [84, 106] on select "AbrilFatface-Regular Actor-Regular Alegreya AlegreyaBlack [PERSON_NAME] [PERSON…" at bounding box center [133, 112] width 98 height 12
click at [130, 110] on select "AbrilFatface-Regular Actor-Regular Alegreya AlegreyaBlack [PERSON_NAME] [PERSON…" at bounding box center [133, 112] width 98 height 12
click at [84, 106] on select "AbrilFatface-Regular Actor-Regular Alegreya AlegreyaBlack [PERSON_NAME] [PERSON…" at bounding box center [133, 112] width 98 height 12
click at [334, 64] on div at bounding box center [267, 120] width 534 height 240
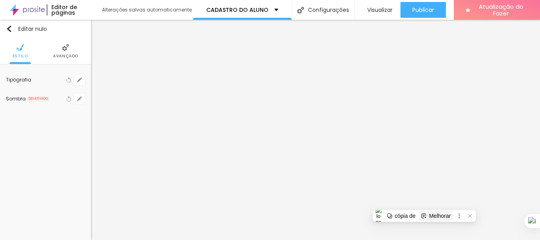
click at [448, 212] on button "Melhorar" at bounding box center [435, 216] width 33 height 10
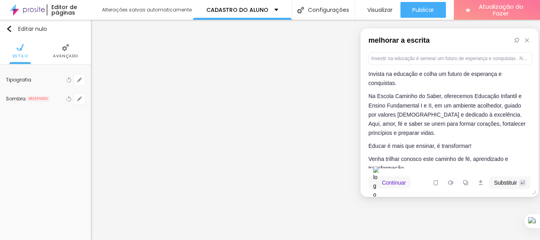
scroll to position [26, 0]
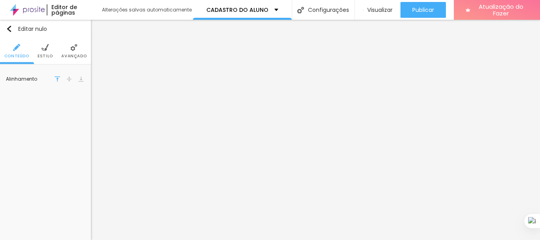
click at [41, 47] on li "Estilo" at bounding box center [45, 51] width 15 height 26
click at [54, 80] on div at bounding box center [55, 80] width 10 height 10
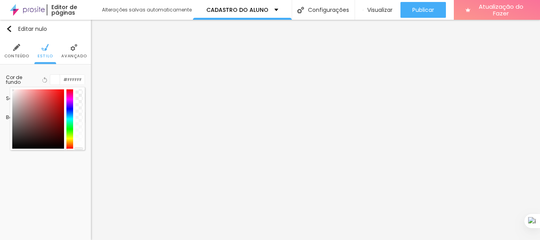
click at [66, 143] on div at bounding box center [47, 118] width 70 height 59
click at [70, 140] on div at bounding box center [69, 118] width 7 height 59
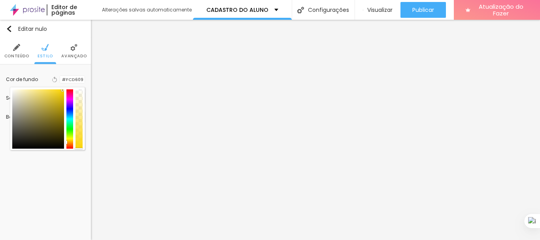
click at [62, 90] on div at bounding box center [38, 118] width 52 height 59
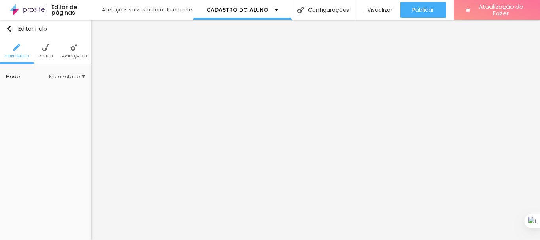
click at [43, 52] on li "Estilo" at bounding box center [45, 51] width 15 height 26
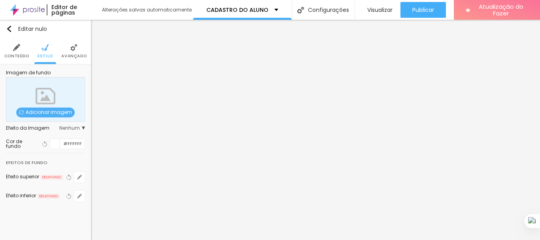
click at [56, 143] on div at bounding box center [55, 144] width 10 height 10
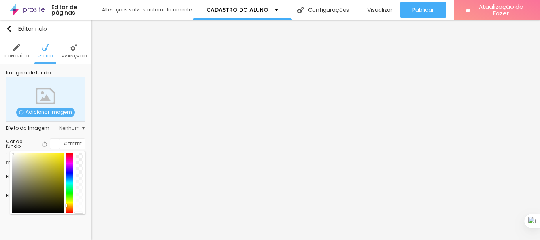
click at [70, 204] on div at bounding box center [69, 182] width 7 height 59
click at [61, 154] on div at bounding box center [38, 182] width 52 height 59
click at [79, 204] on div at bounding box center [78, 182] width 7 height 59
click at [83, 207] on div at bounding box center [47, 182] width 75 height 63
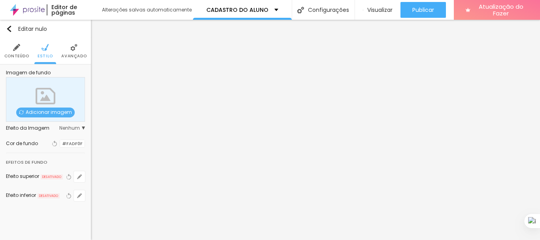
click at [60, 141] on div at bounding box center [60, 144] width 0 height 8
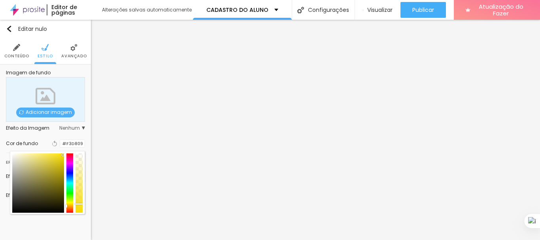
click at [63, 155] on div at bounding box center [38, 182] width 52 height 59
click at [80, 208] on div at bounding box center [78, 182] width 7 height 59
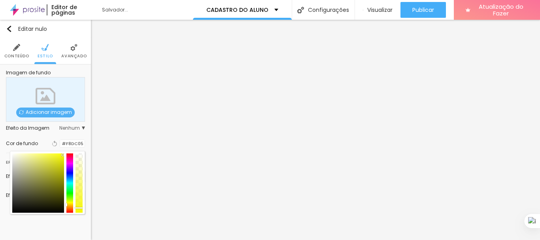
click at [71, 203] on div at bounding box center [69, 182] width 7 height 59
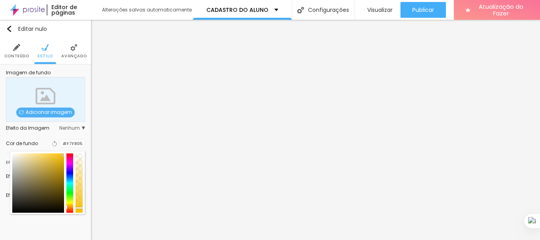
click at [69, 205] on div at bounding box center [69, 182] width 7 height 59
click at [60, 153] on div at bounding box center [47, 182] width 75 height 63
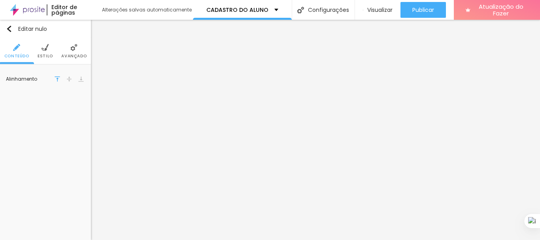
click at [49, 54] on font "Estilo" at bounding box center [45, 56] width 15 height 6
click at [60, 81] on div at bounding box center [60, 80] width 0 height 8
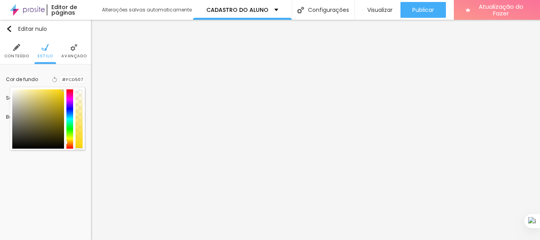
click at [68, 140] on div at bounding box center [67, 142] width 2 height 4
click at [61, 92] on div at bounding box center [38, 118] width 52 height 59
click at [69, 142] on div at bounding box center [69, 118] width 7 height 59
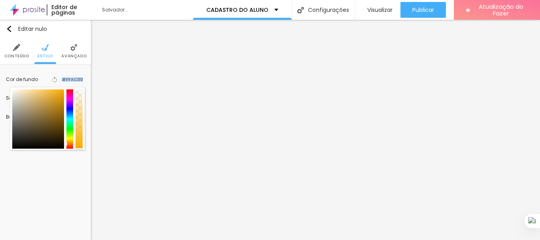
drag, startPoint x: 62, startPoint y: 93, endPoint x: 68, endPoint y: 87, distance: 8.5
click at [68, 87] on div "Cor de fundo Voltar ao padrão #FFAC00" at bounding box center [45, 79] width 79 height 18
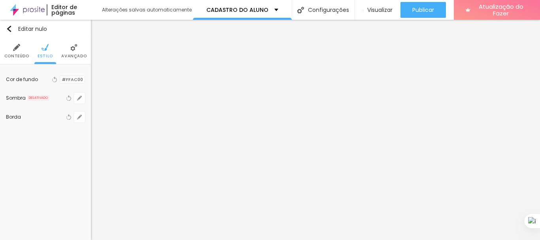
click at [60, 82] on div at bounding box center [60, 80] width 0 height 8
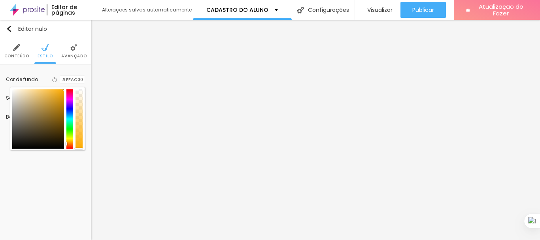
click at [72, 142] on div at bounding box center [69, 118] width 7 height 59
click at [73, 140] on div at bounding box center [69, 118] width 7 height 59
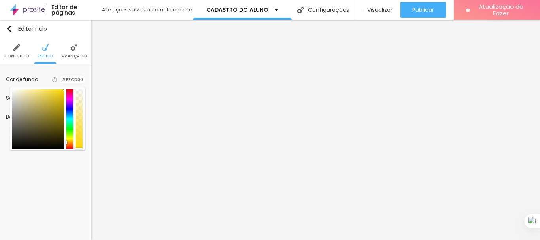
click at [75, 142] on div at bounding box center [47, 118] width 70 height 59
click at [70, 141] on div at bounding box center [69, 118] width 7 height 59
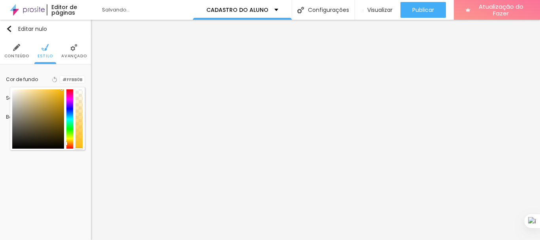
click at [61, 88] on div at bounding box center [47, 118] width 75 height 63
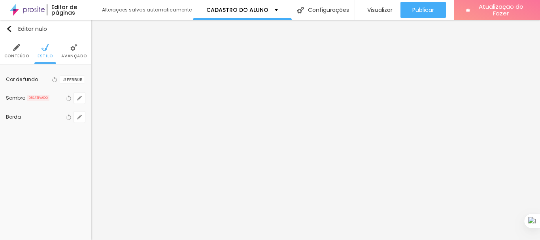
click at [60, 83] on div at bounding box center [60, 80] width 0 height 8
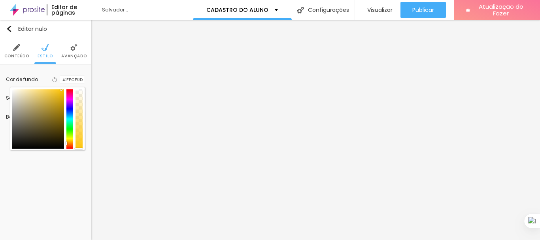
click at [68, 141] on div at bounding box center [69, 118] width 7 height 59
click at [62, 91] on div at bounding box center [38, 118] width 52 height 59
click at [62, 97] on div at bounding box center [38, 118] width 52 height 59
click at [56, 90] on div at bounding box center [38, 118] width 52 height 59
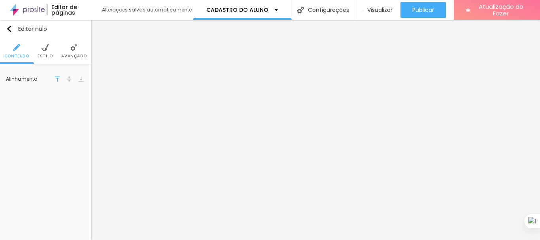
click at [47, 59] on font "Estilo" at bounding box center [45, 56] width 15 height 6
click at [43, 51] on li "Estilo" at bounding box center [45, 51] width 15 height 26
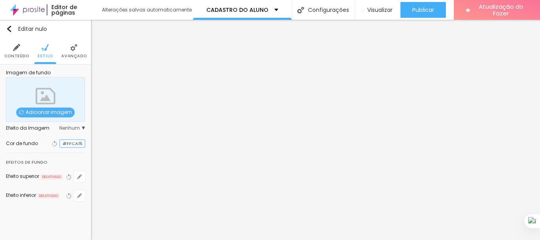
drag, startPoint x: 62, startPoint y: 145, endPoint x: 87, endPoint y: 141, distance: 25.1
click at [83, 141] on input "#FFCA15" at bounding box center [72, 144] width 24 height 8
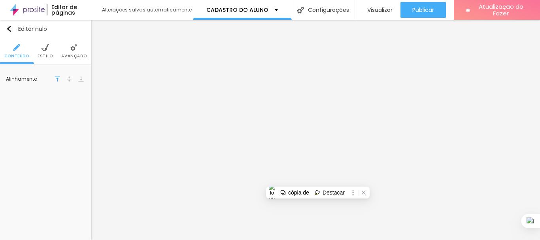
click at [38, 57] on font "Estilo" at bounding box center [45, 56] width 15 height 6
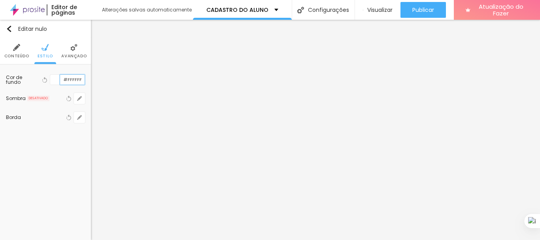
drag, startPoint x: 63, startPoint y: 80, endPoint x: 85, endPoint y: 79, distance: 22.2
click at [85, 79] on div "Cor de fundo Voltar ao padrão #FFFFFF Sombra DESATIVADO Voltar ao padrão [PERSO…" at bounding box center [45, 98] width 91 height 68
paste input "AA"
drag, startPoint x: 66, startPoint y: 79, endPoint x: 84, endPoint y: 77, distance: 17.9
click at [84, 77] on input "#AA" at bounding box center [72, 80] width 24 height 10
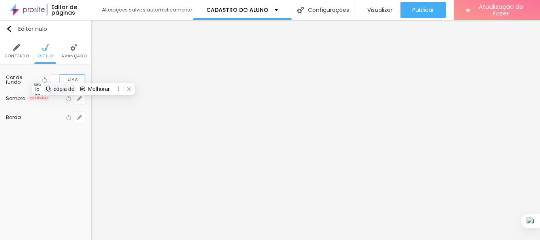
paste input
drag, startPoint x: 79, startPoint y: 81, endPoint x: 43, endPoint y: 85, distance: 35.4
click at [43, 85] on div "Voltar ao padrão #AA" at bounding box center [62, 79] width 45 height 11
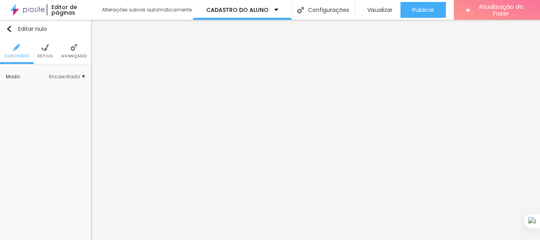
click at [41, 53] on li "Estilo" at bounding box center [45, 51] width 15 height 26
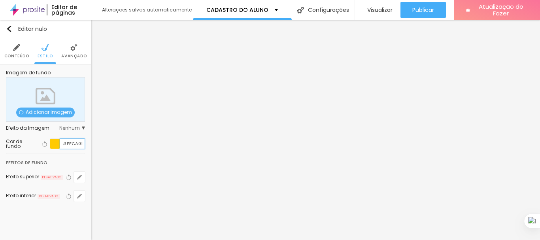
drag, startPoint x: 63, startPoint y: 142, endPoint x: 87, endPoint y: 144, distance: 24.2
click at [87, 144] on div "Imagem de fundo Adicionar imagem Efeito da Imagem Nenhum Nenhum Paralaxe Cor de…" at bounding box center [45, 140] width 91 height 153
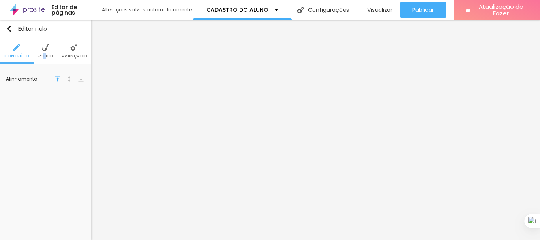
click at [44, 54] on font "Estilo" at bounding box center [45, 56] width 15 height 6
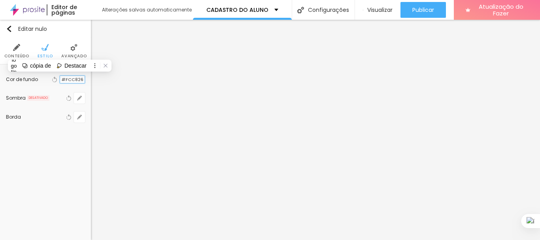
drag, startPoint x: 64, startPoint y: 79, endPoint x: 73, endPoint y: 79, distance: 8.7
click at [73, 79] on input "#FCC826" at bounding box center [72, 80] width 24 height 8
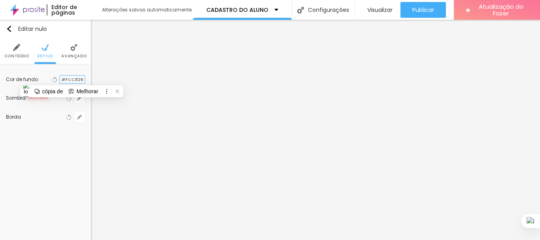
drag, startPoint x: 61, startPoint y: 80, endPoint x: 83, endPoint y: 81, distance: 21.4
click at [83, 81] on input "#FCC826" at bounding box center [72, 80] width 24 height 8
paste input "FCA01"
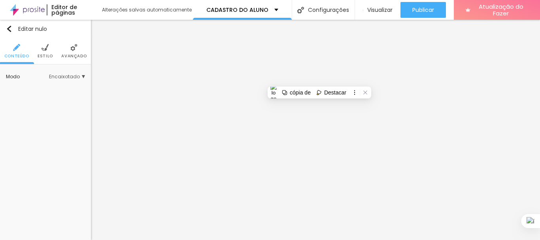
click at [46, 50] on img at bounding box center [44, 47] width 7 height 7
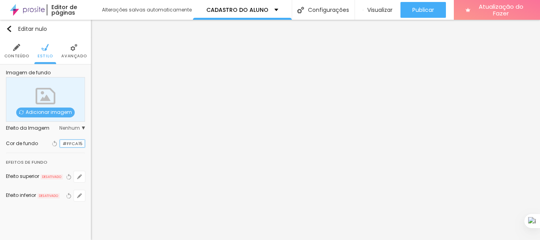
drag, startPoint x: 71, startPoint y: 143, endPoint x: 88, endPoint y: 143, distance: 16.6
click at [88, 143] on div "Imagem de fundo Adicionar imagem Efeito da Imagem Nenhum Nenhum Paralaxe Cor de…" at bounding box center [45, 140] width 91 height 152
paste input "01"
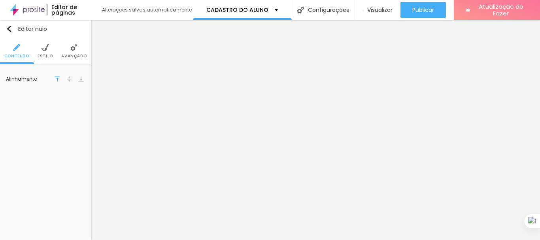
click at [56, 55] on ul "Conteúdo Estilo Avançado" at bounding box center [45, 51] width 91 height 26
click at [50, 53] on font "Estilo" at bounding box center [45, 56] width 15 height 6
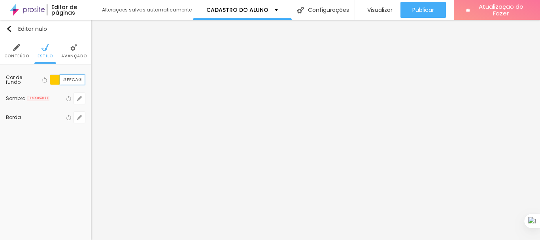
drag, startPoint x: 63, startPoint y: 81, endPoint x: 85, endPoint y: 79, distance: 21.5
click at [85, 79] on div "#FFCA01" at bounding box center [67, 79] width 35 height 11
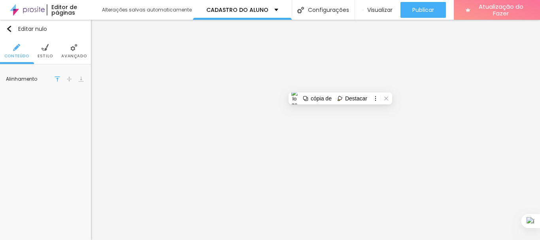
click at [47, 57] on font "Estilo" at bounding box center [45, 56] width 15 height 6
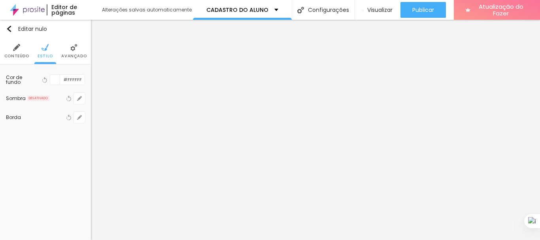
click at [58, 79] on div at bounding box center [55, 80] width 10 height 10
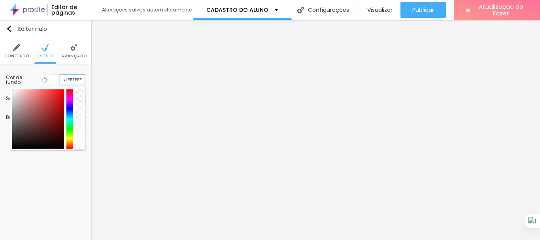
drag, startPoint x: 62, startPoint y: 77, endPoint x: 87, endPoint y: 79, distance: 25.0
click at [87, 79] on div "Cor de fundo Voltar ao padrão #FFFFFF Sombra DESATIVADO Voltar ao padrão [PERSO…" at bounding box center [45, 98] width 91 height 68
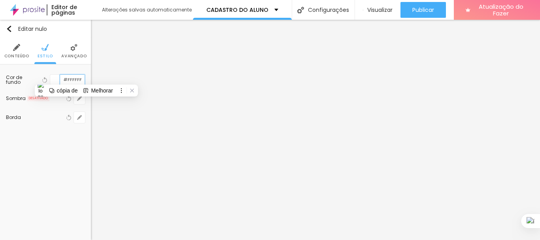
paste input "CA01"
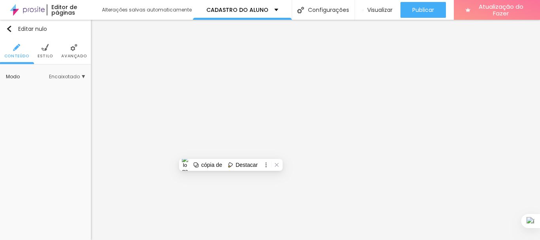
click at [42, 49] on img at bounding box center [44, 47] width 7 height 7
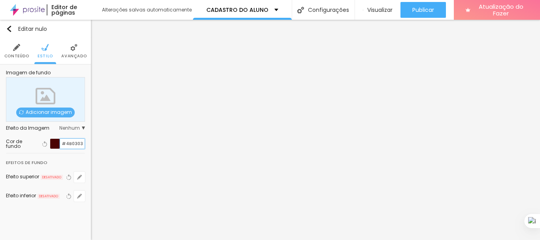
drag, startPoint x: 63, startPoint y: 143, endPoint x: 89, endPoint y: 145, distance: 26.6
click at [89, 145] on div "Imagem de fundo Adicionar imagem Efeito da Imagem Nenhum Nenhum Paralaxe Cor de…" at bounding box center [45, 140] width 91 height 153
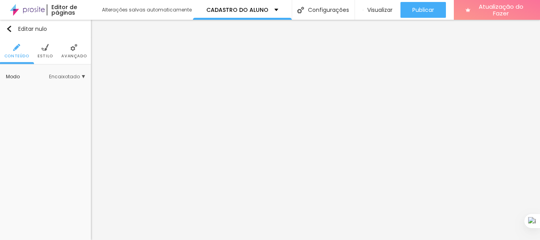
click at [49, 58] on font "Estilo" at bounding box center [45, 56] width 15 height 6
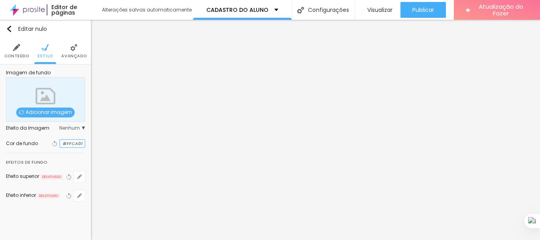
drag, startPoint x: 63, startPoint y: 143, endPoint x: 89, endPoint y: 146, distance: 25.8
click at [89, 146] on div "Imagem de fundo Adicionar imagem Efeito da Imagem Nenhum Nenhum Paralaxe Cor de…" at bounding box center [45, 140] width 91 height 152
paste input "4B0303"
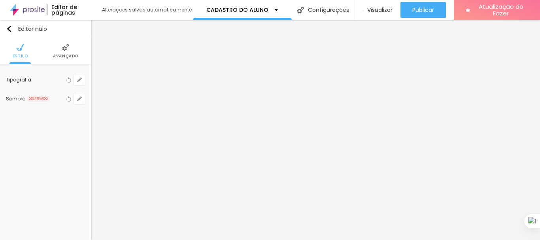
click at [63, 55] on font "Avançado" at bounding box center [65, 56] width 25 height 6
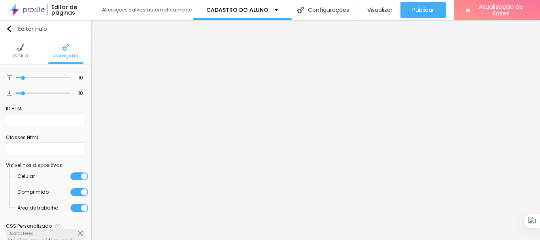
click at [23, 53] on li "Estilo" at bounding box center [20, 51] width 15 height 26
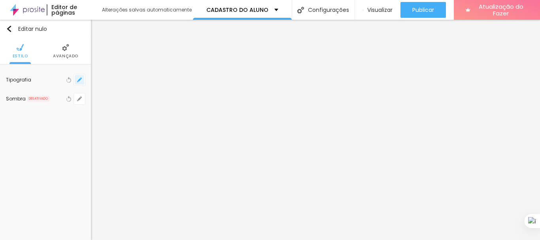
click at [77, 80] on icon "button" at bounding box center [79, 79] width 5 height 5
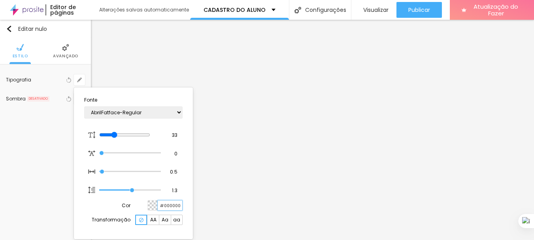
drag, startPoint x: 161, startPoint y: 205, endPoint x: 185, endPoint y: 205, distance: 24.1
click at [185, 205] on section "Fonte AbrilFatface-Regular Actor-Regular Alegreya AlegreyaBlack [PERSON_NAME] […" at bounding box center [133, 162] width 113 height 145
paste input "4B0303"
click at [117, 53] on div at bounding box center [267, 120] width 534 height 240
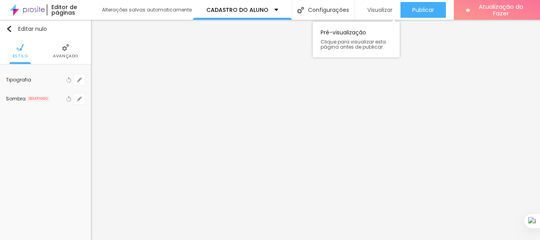
click at [376, 12] on font "Visualizar" at bounding box center [379, 10] width 25 height 8
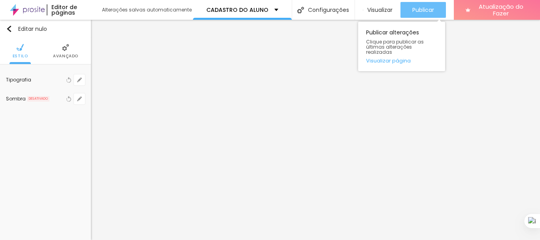
click at [425, 9] on font "Publicar" at bounding box center [423, 10] width 22 height 8
